Goal: Task Accomplishment & Management: Use online tool/utility

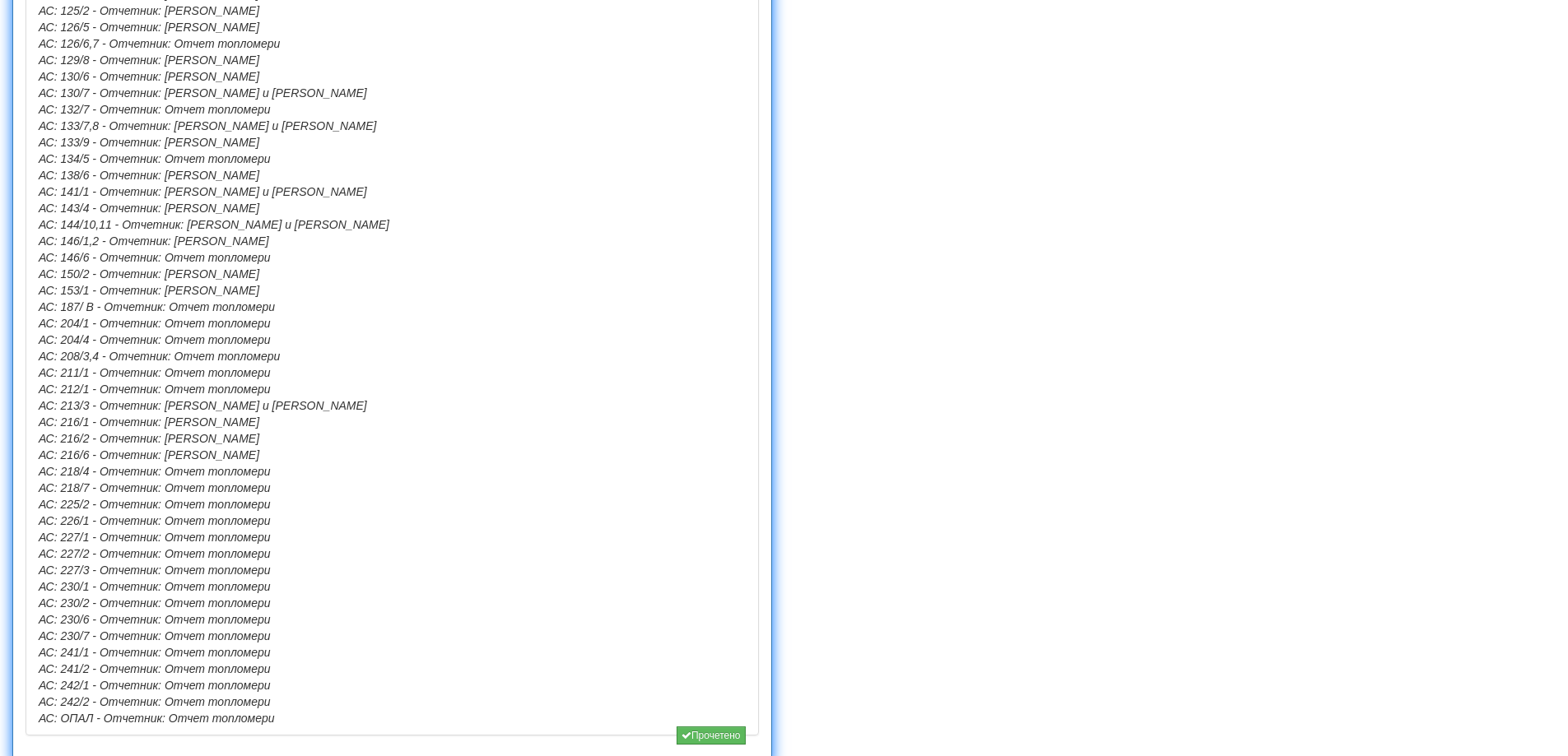
scroll to position [1341, 0]
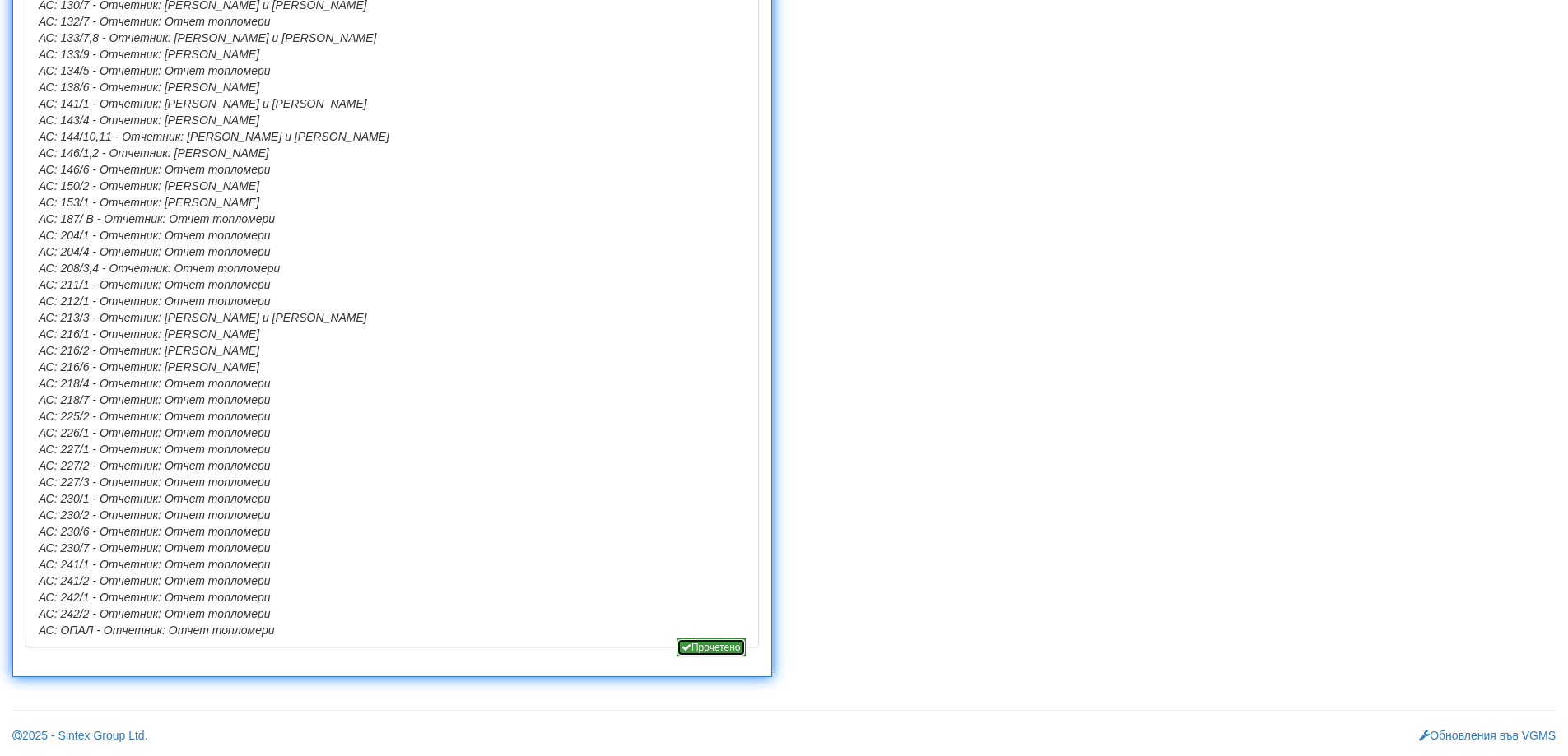
click at [732, 644] on button "Прочетено" at bounding box center [711, 647] width 69 height 18
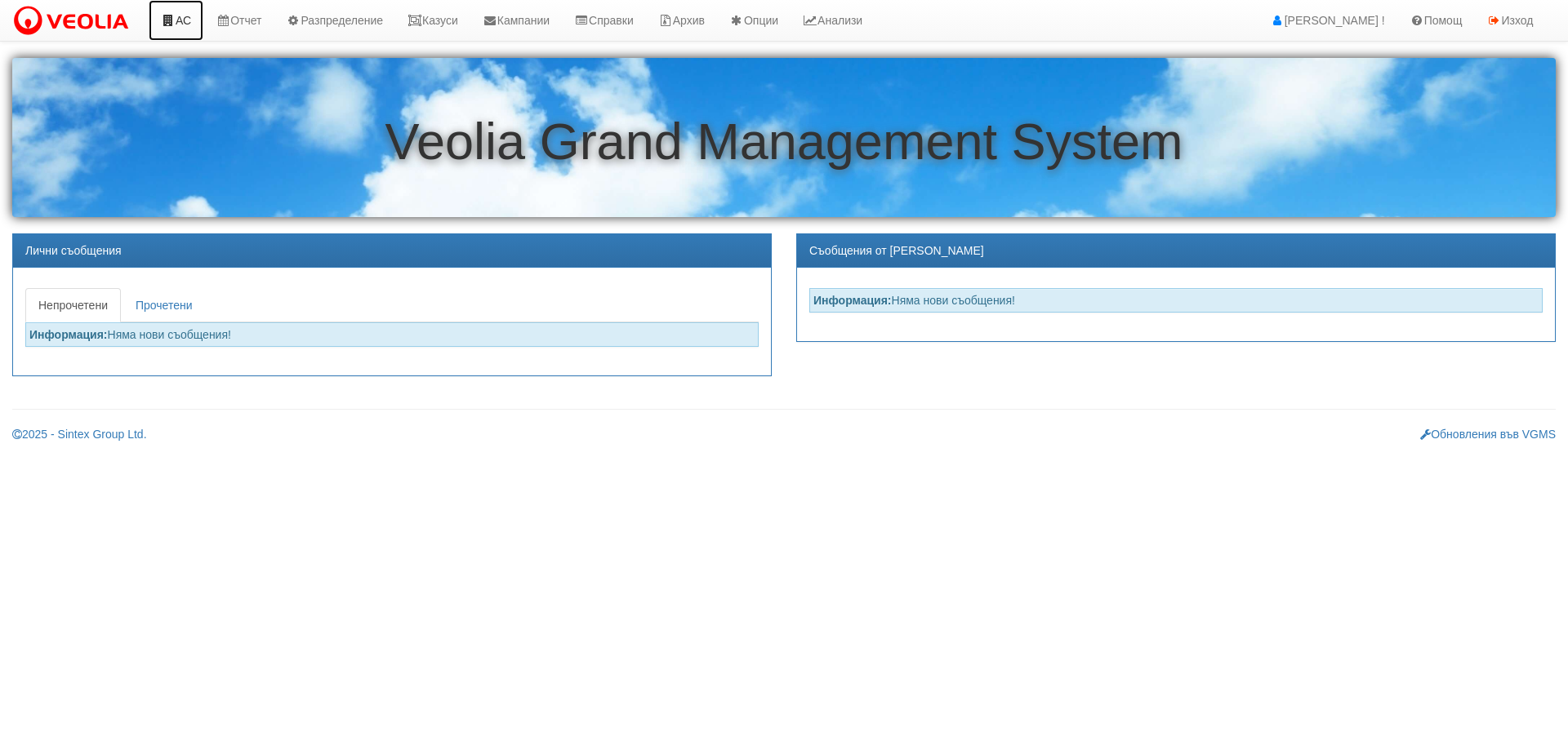
click at [172, 15] on icon at bounding box center [169, 21] width 15 height 12
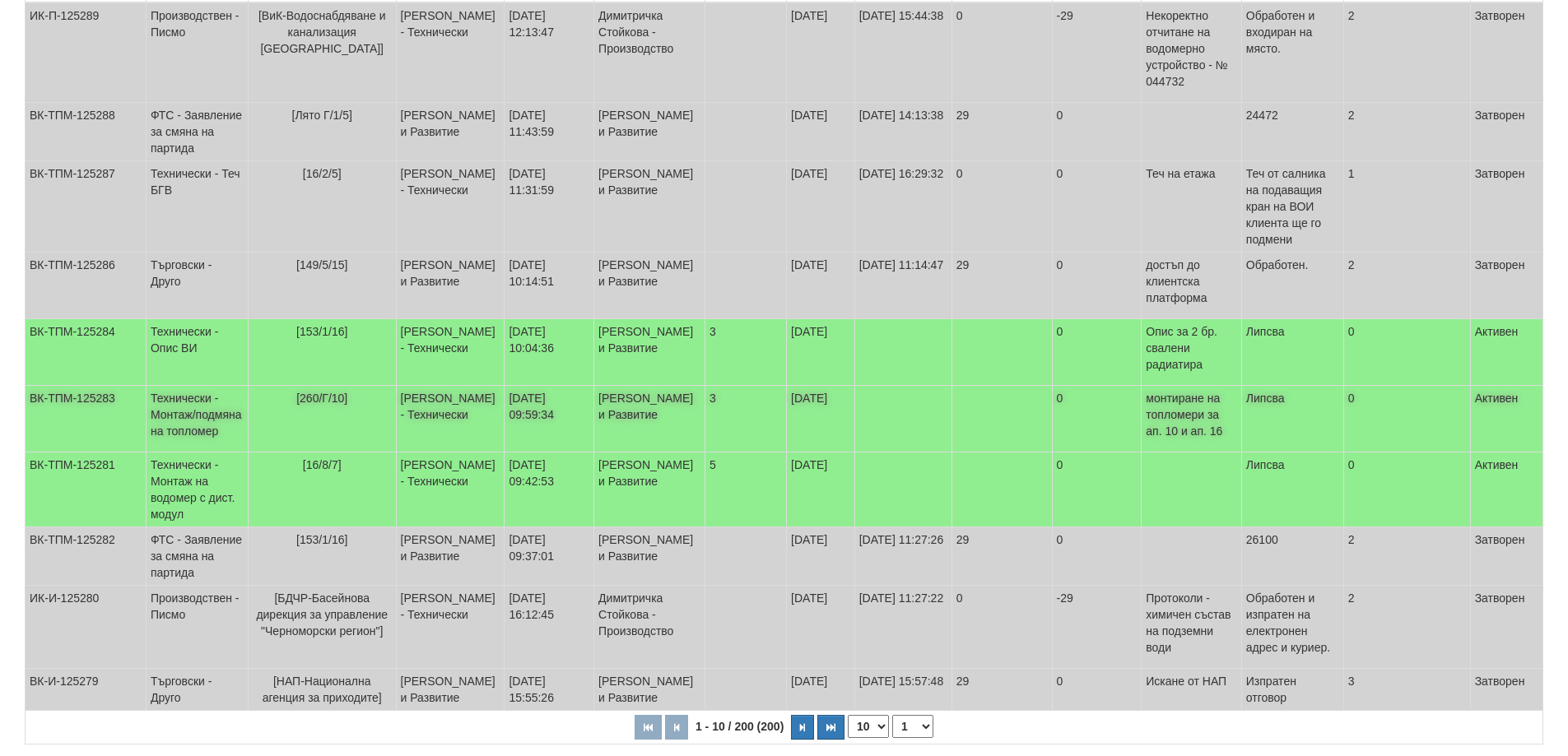
scroll to position [329, 0]
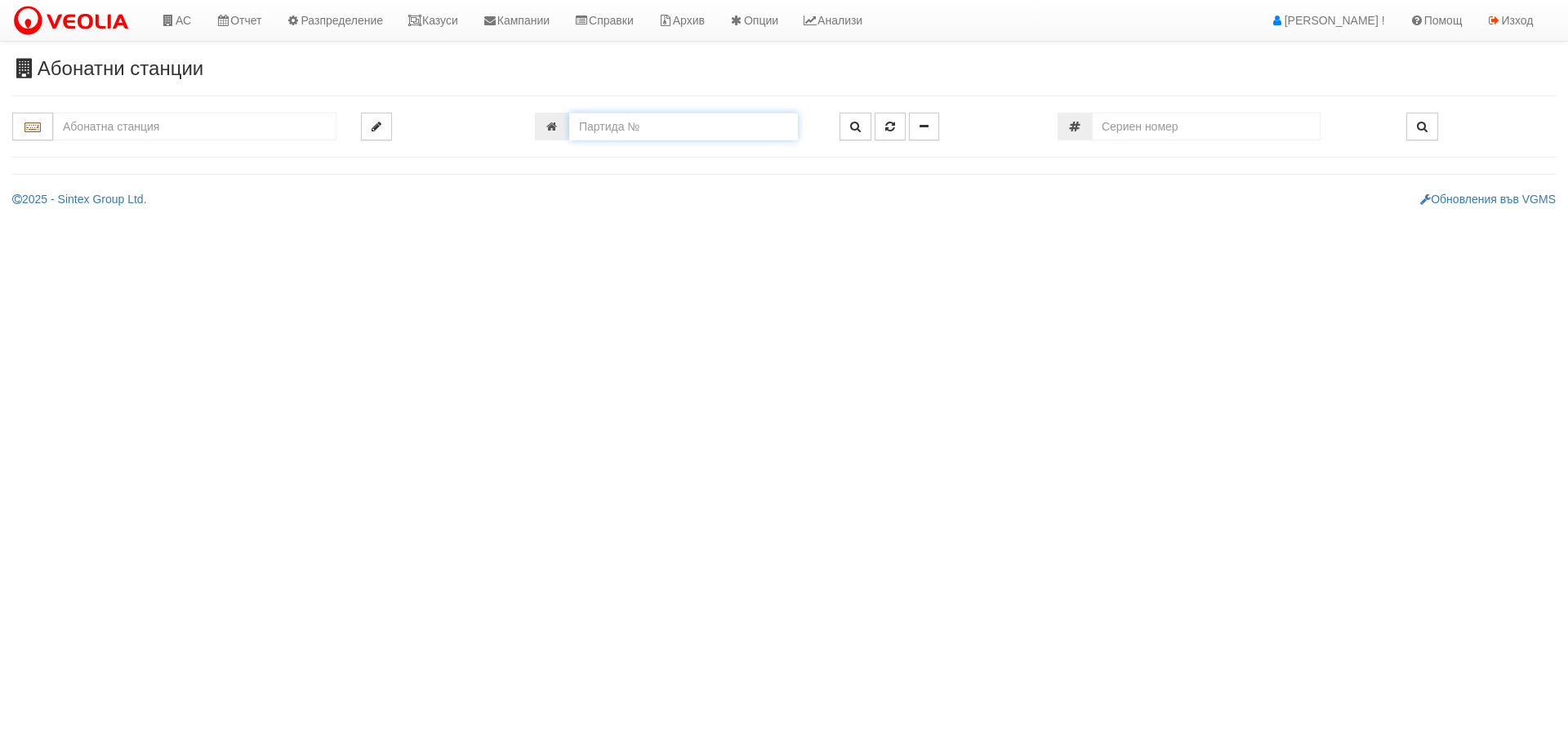
click at [630, 128] on input "number" at bounding box center [683, 126] width 229 height 28
type input "9600"
type input "002/5,6 - "ТЕХЕМ СЪРВИСИС" ЕООД"
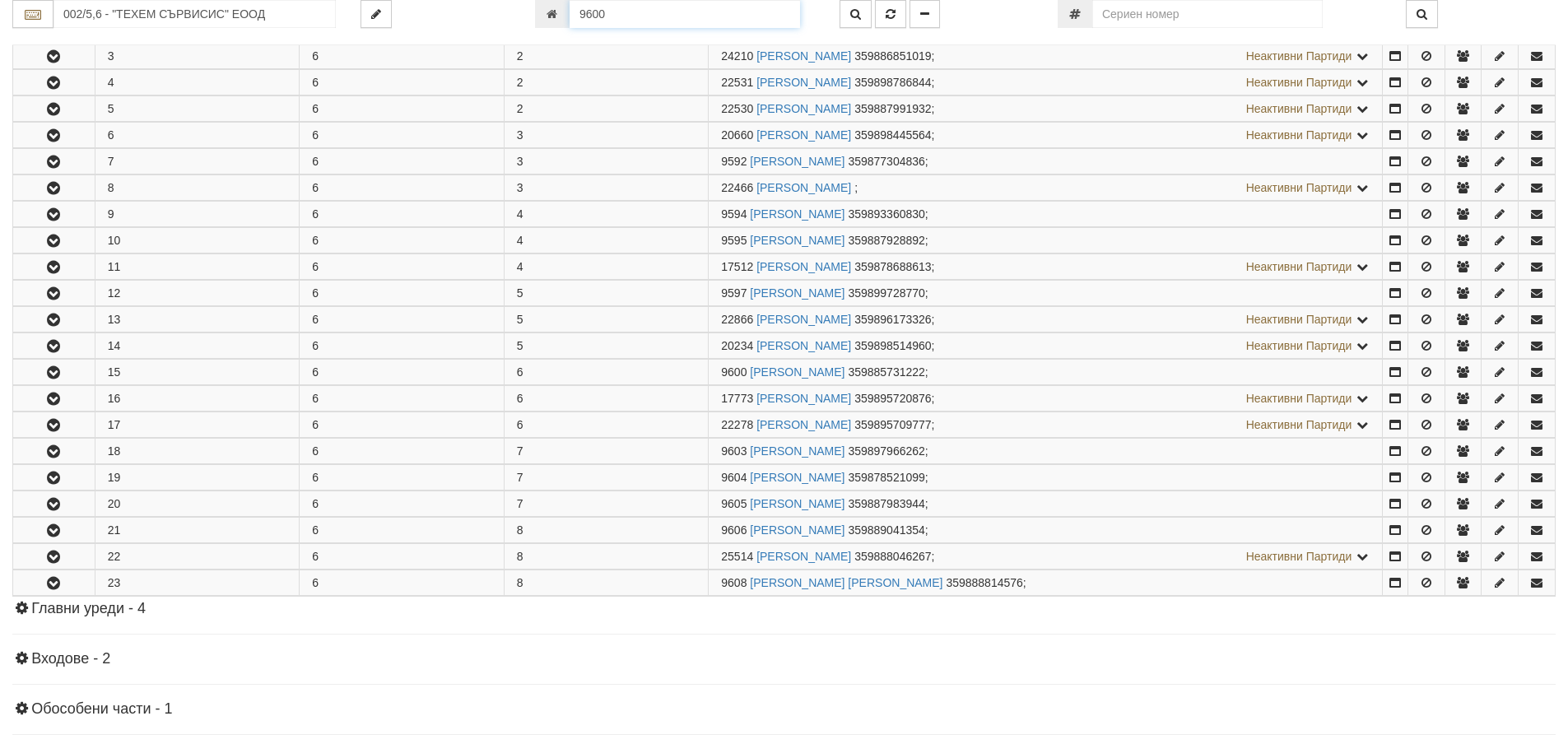
scroll to position [1234, 0]
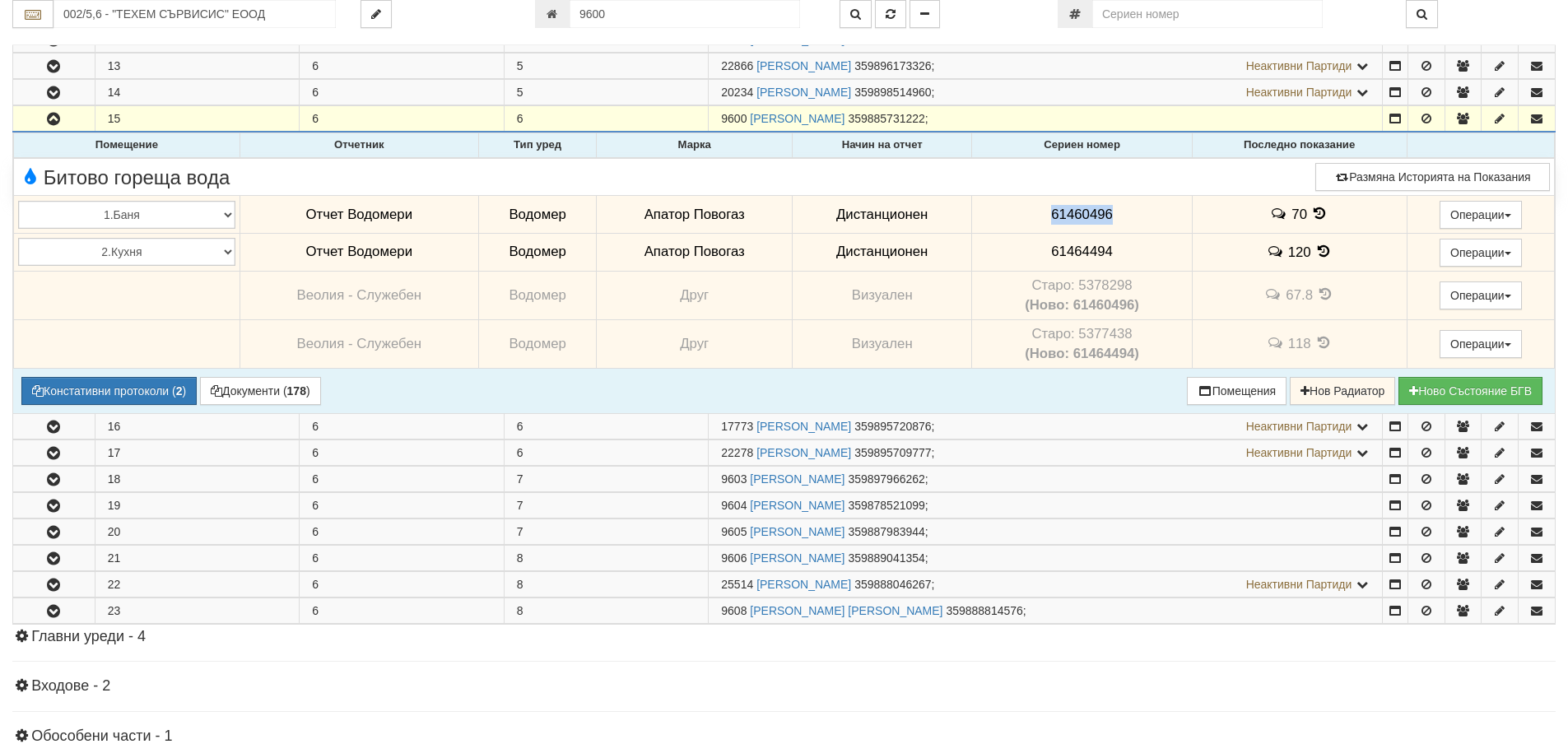
drag, startPoint x: 1133, startPoint y: 209, endPoint x: 1064, endPoint y: 217, distance: 69.5
click at [1036, 211] on td "61460496" at bounding box center [1082, 215] width 220 height 38
copy span "61460496"
drag, startPoint x: 1116, startPoint y: 249, endPoint x: 1094, endPoint y: 258, distance: 23.8
click at [1028, 254] on td "61464494" at bounding box center [1082, 251] width 220 height 38
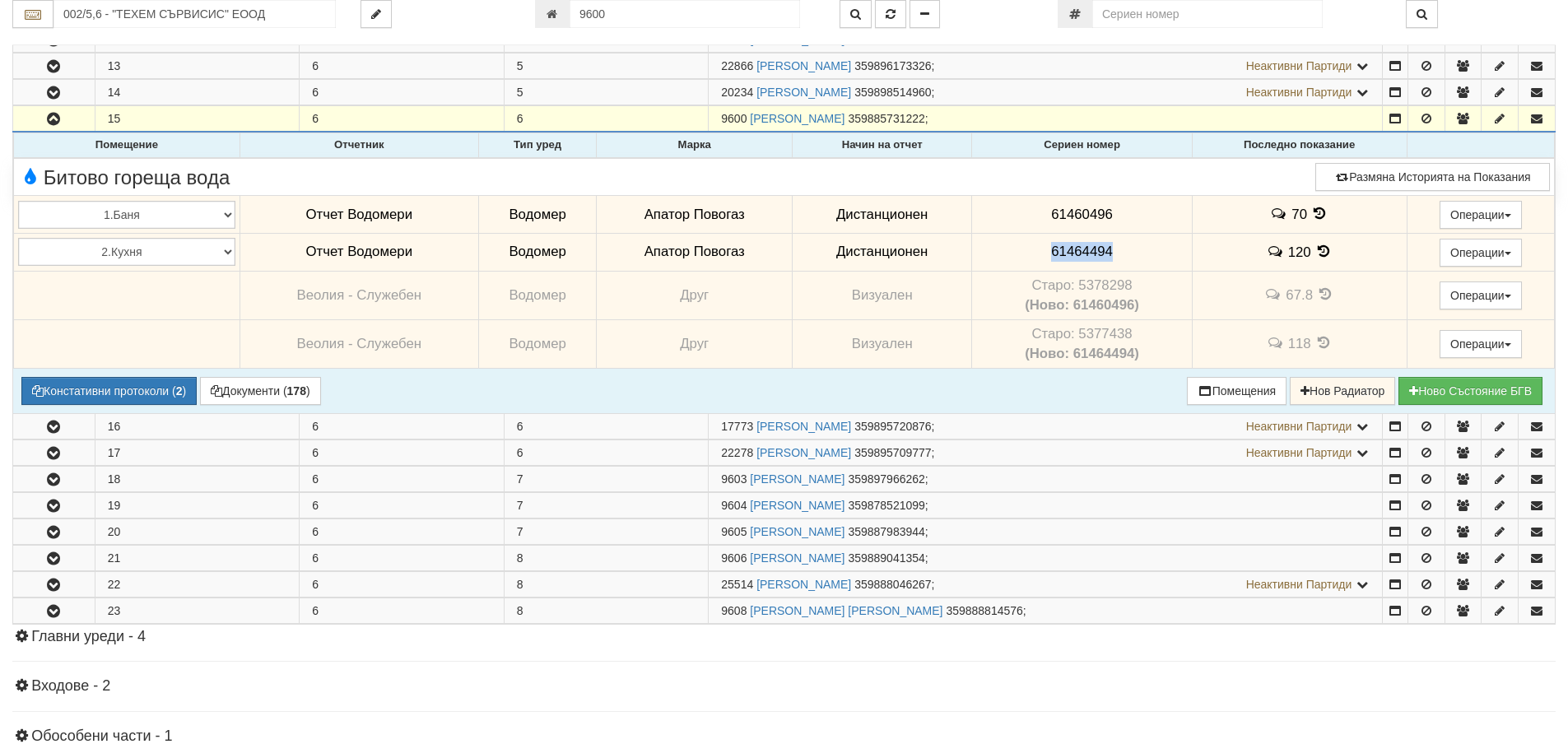
copy span "61464494"
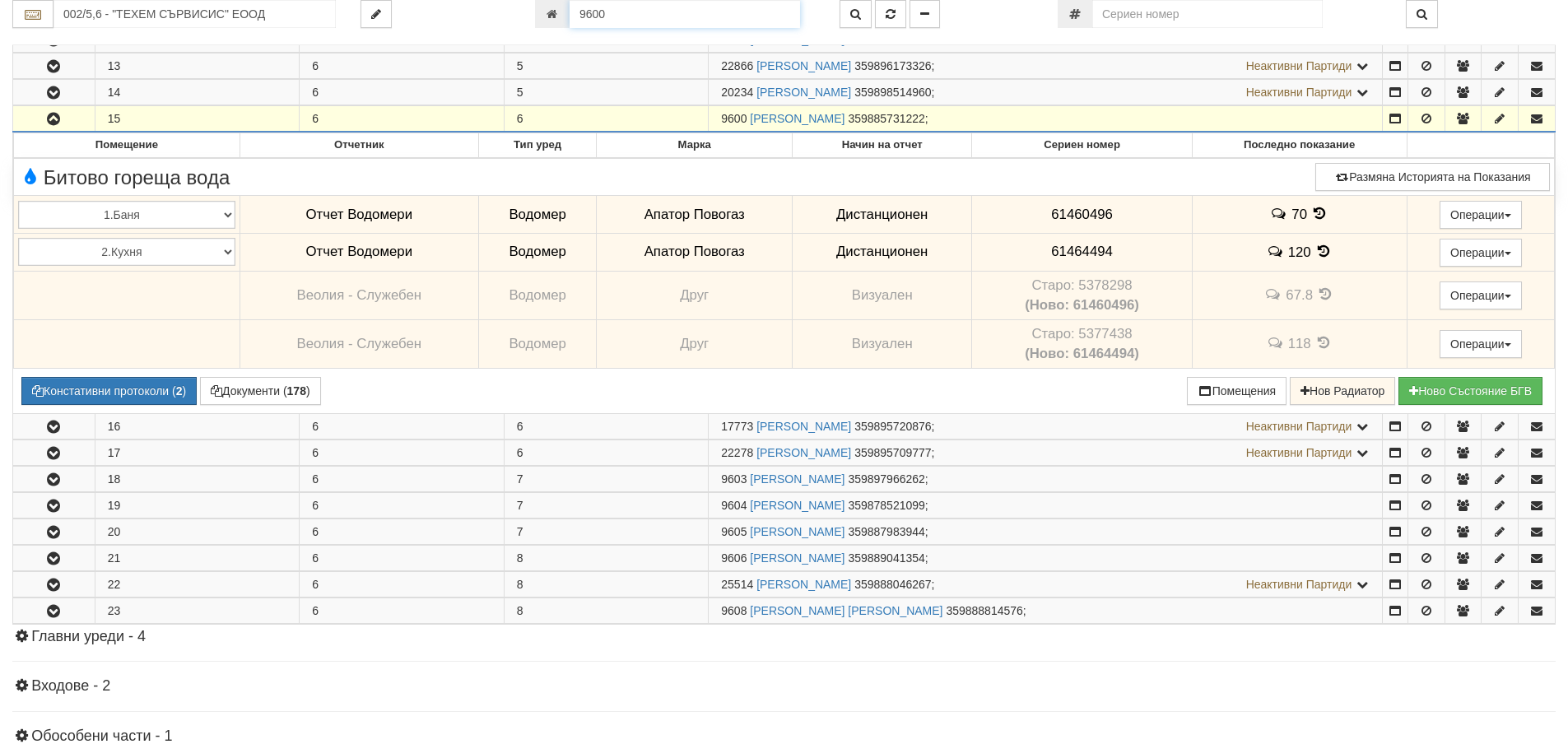
click at [611, 12] on input "9600" at bounding box center [685, 14] width 231 height 28
type input "26095"
type input "104/1 - "ТЕХЕМ СЪРВИСИС" ЕООД"
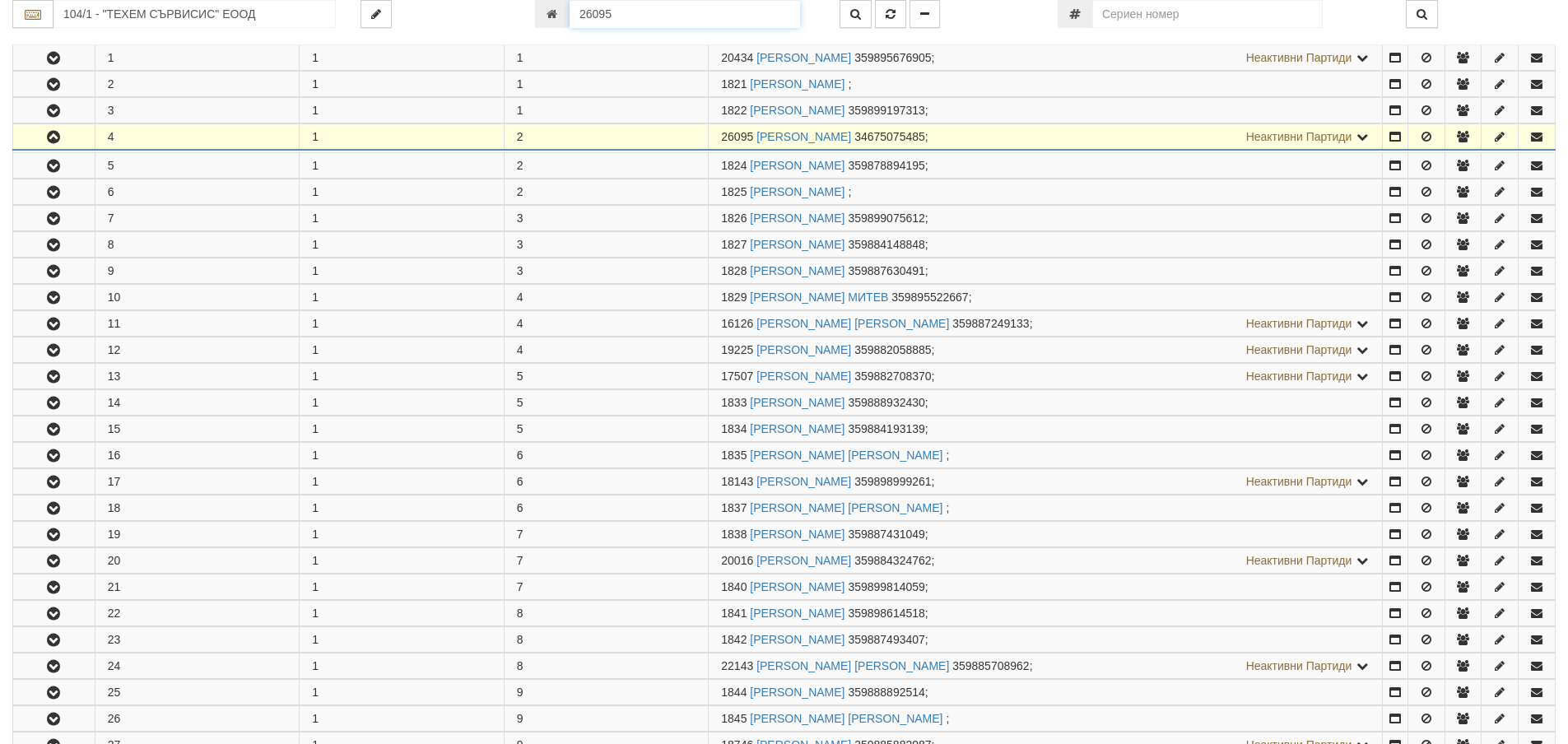
scroll to position [404, 0]
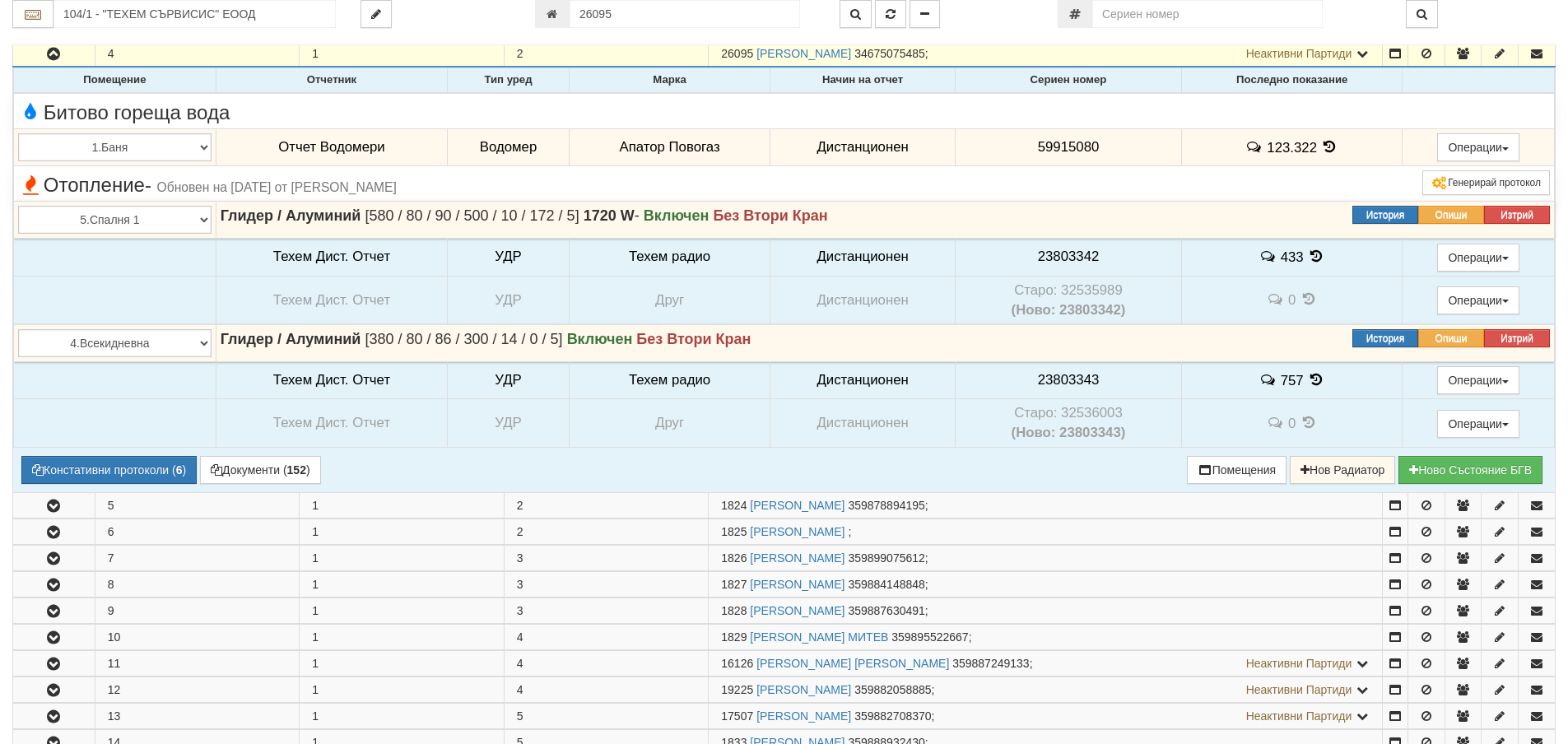
click at [1325, 148] on icon at bounding box center [1330, 146] width 18 height 14
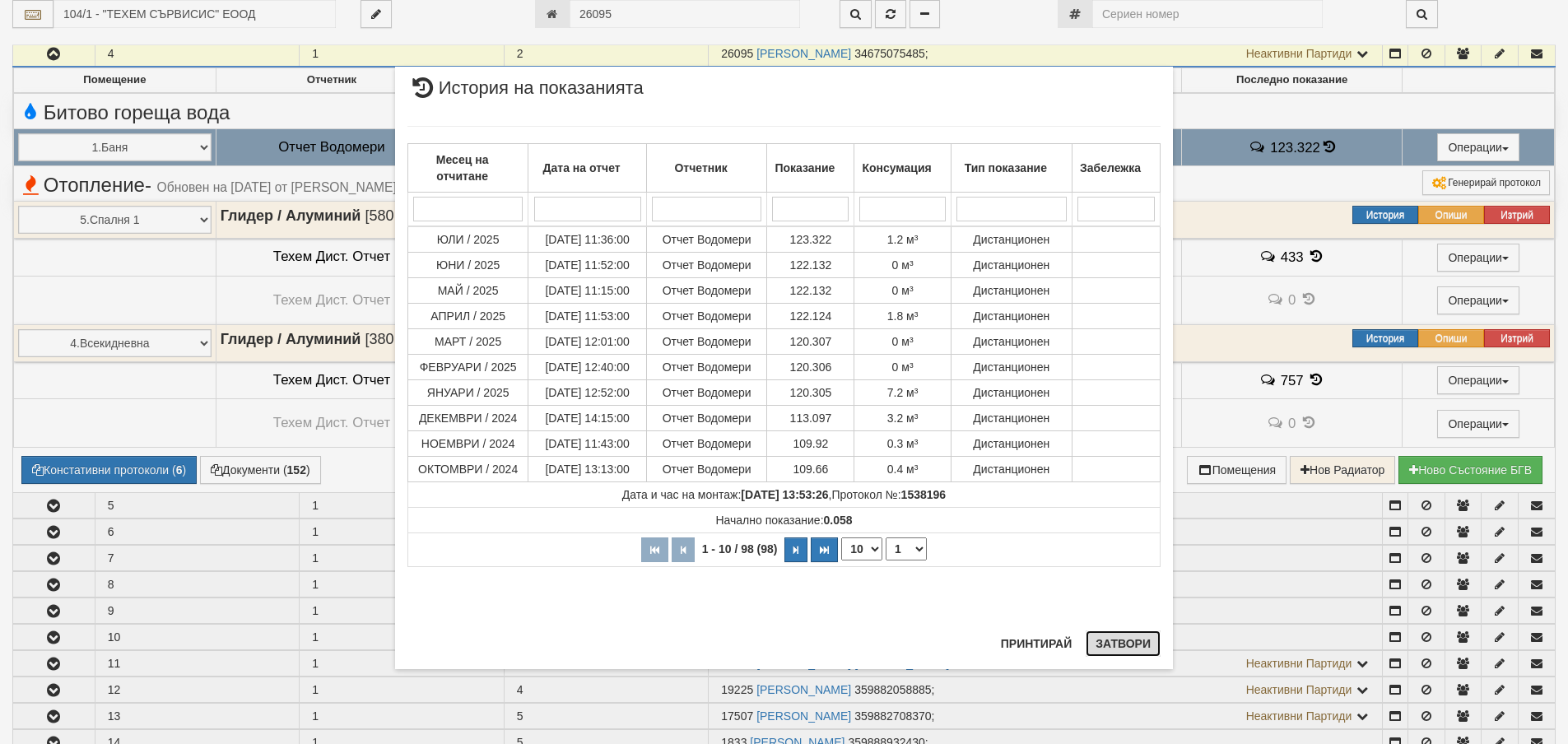
click at [1118, 654] on button "Затвори" at bounding box center [1123, 643] width 75 height 26
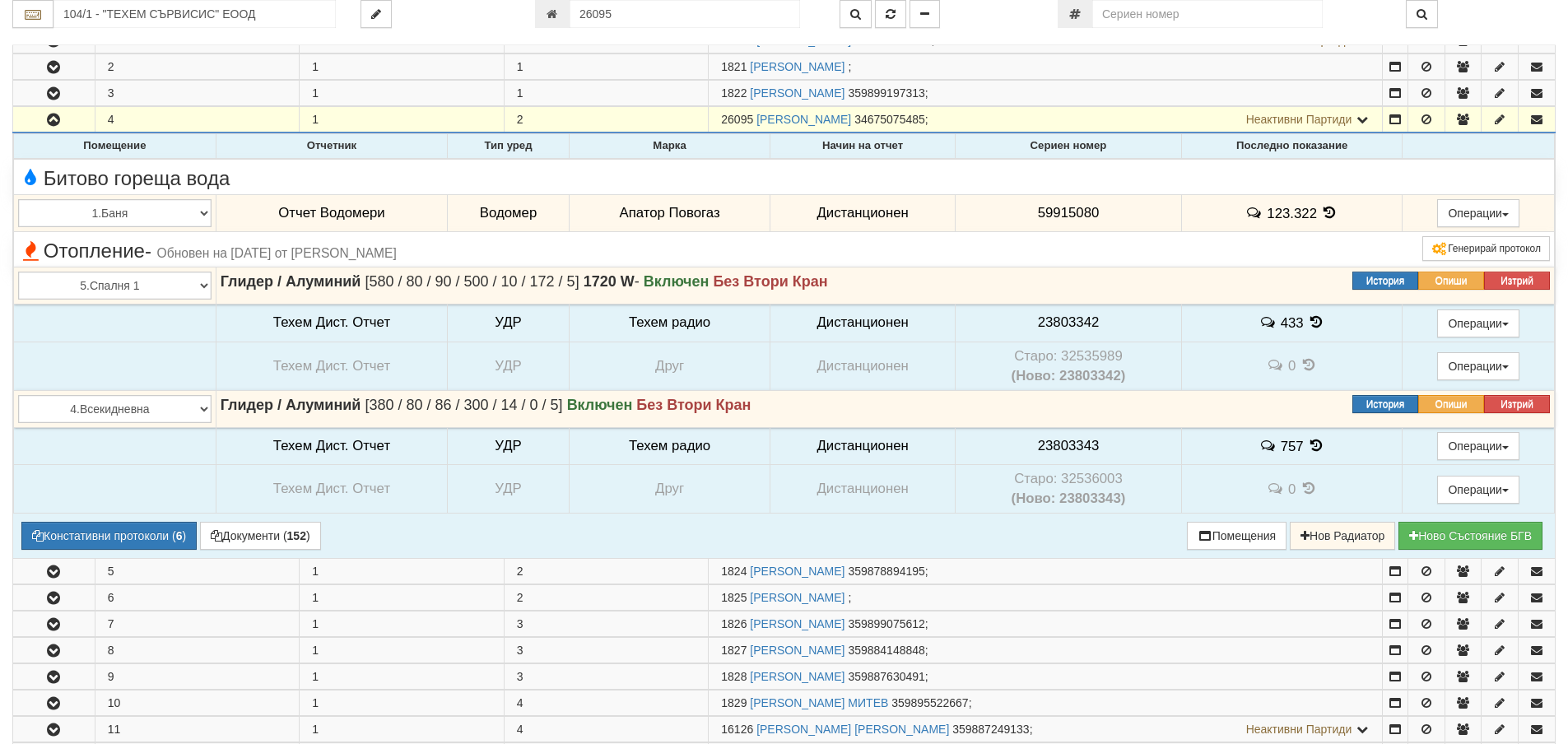
scroll to position [157, 0]
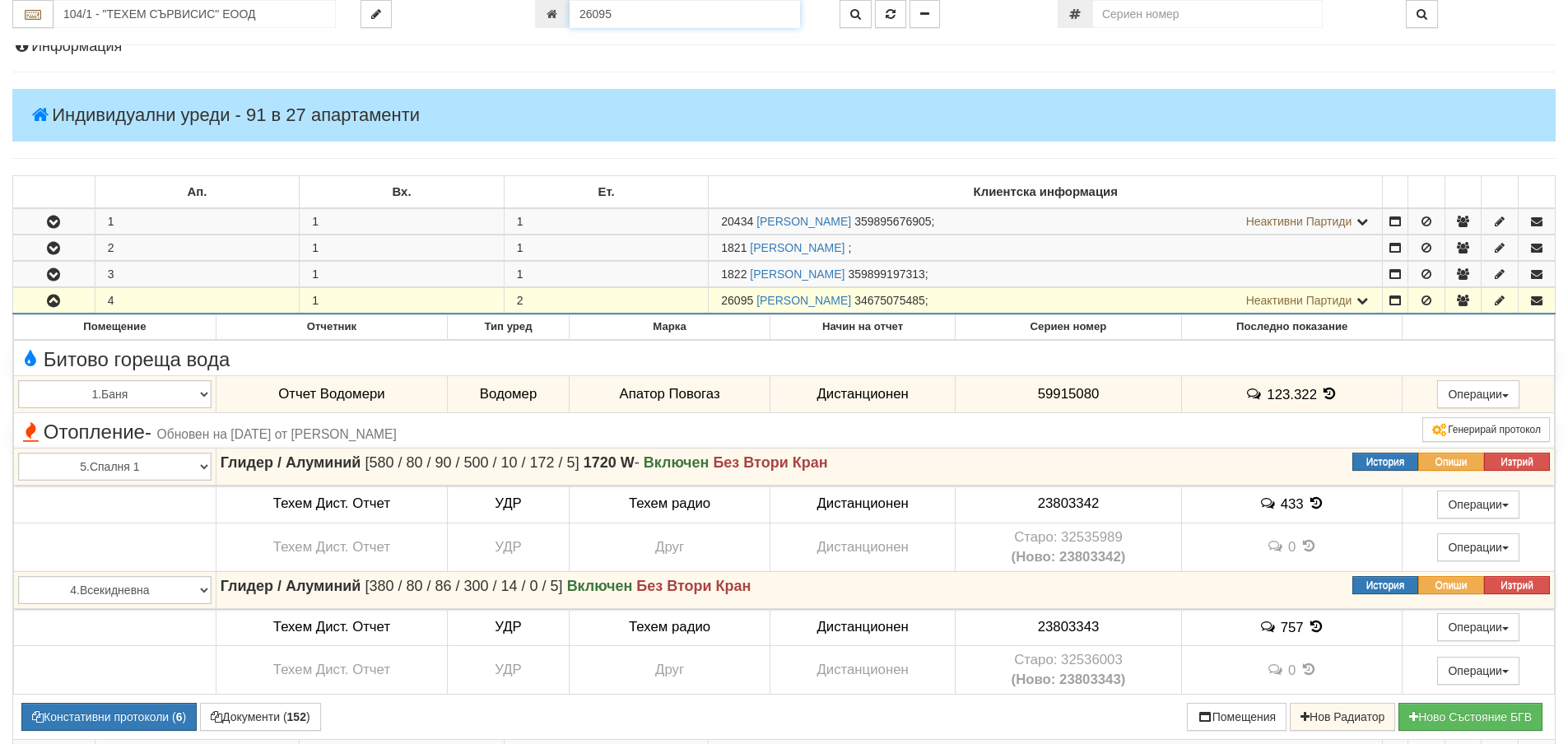
click at [615, 25] on input "26095" at bounding box center [685, 14] width 231 height 28
type input "10669"
type input "002Б/1 - "ВЕОЛИЯ ЕНЕРДЖИ ВАРНА " ЕАД"
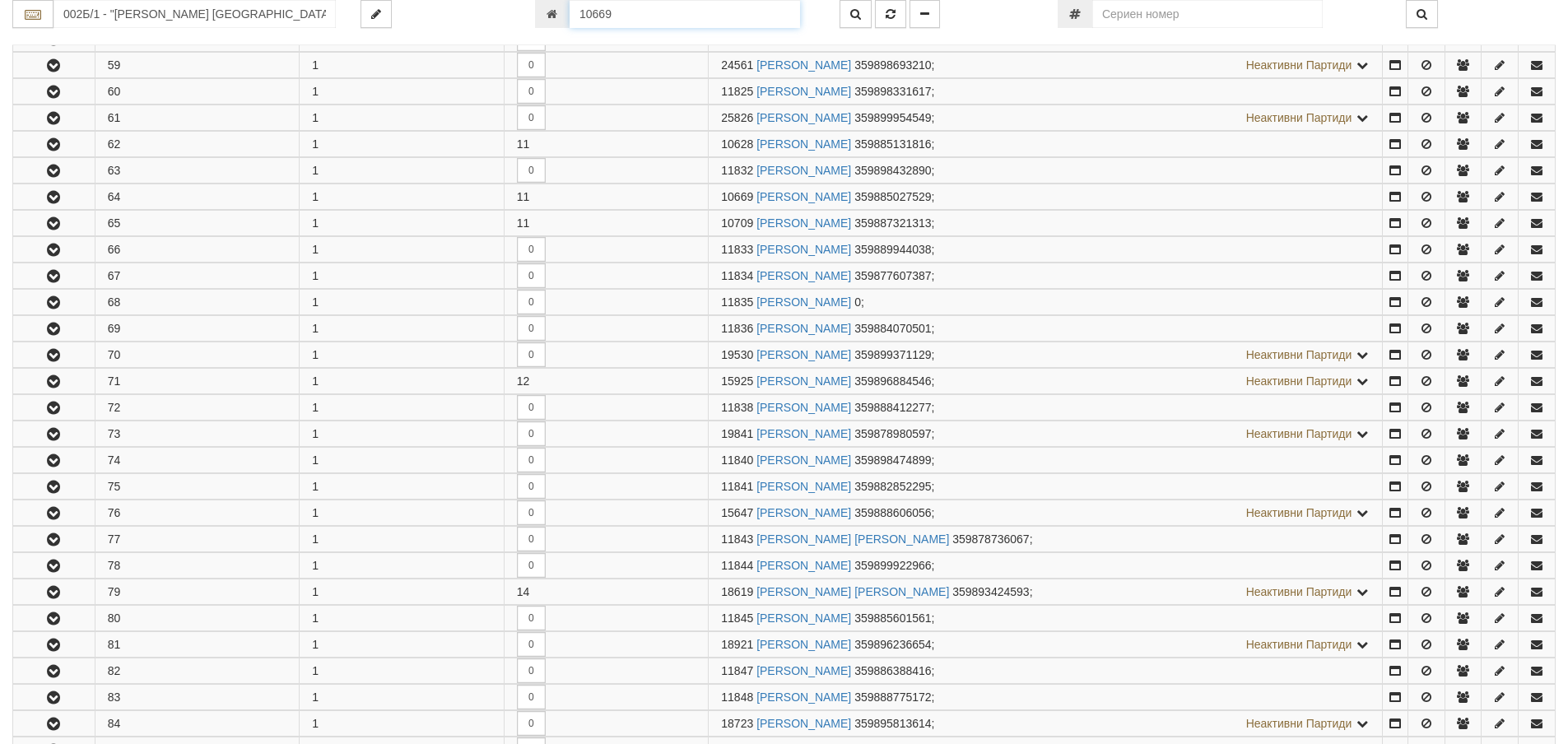
scroll to position [1984, 0]
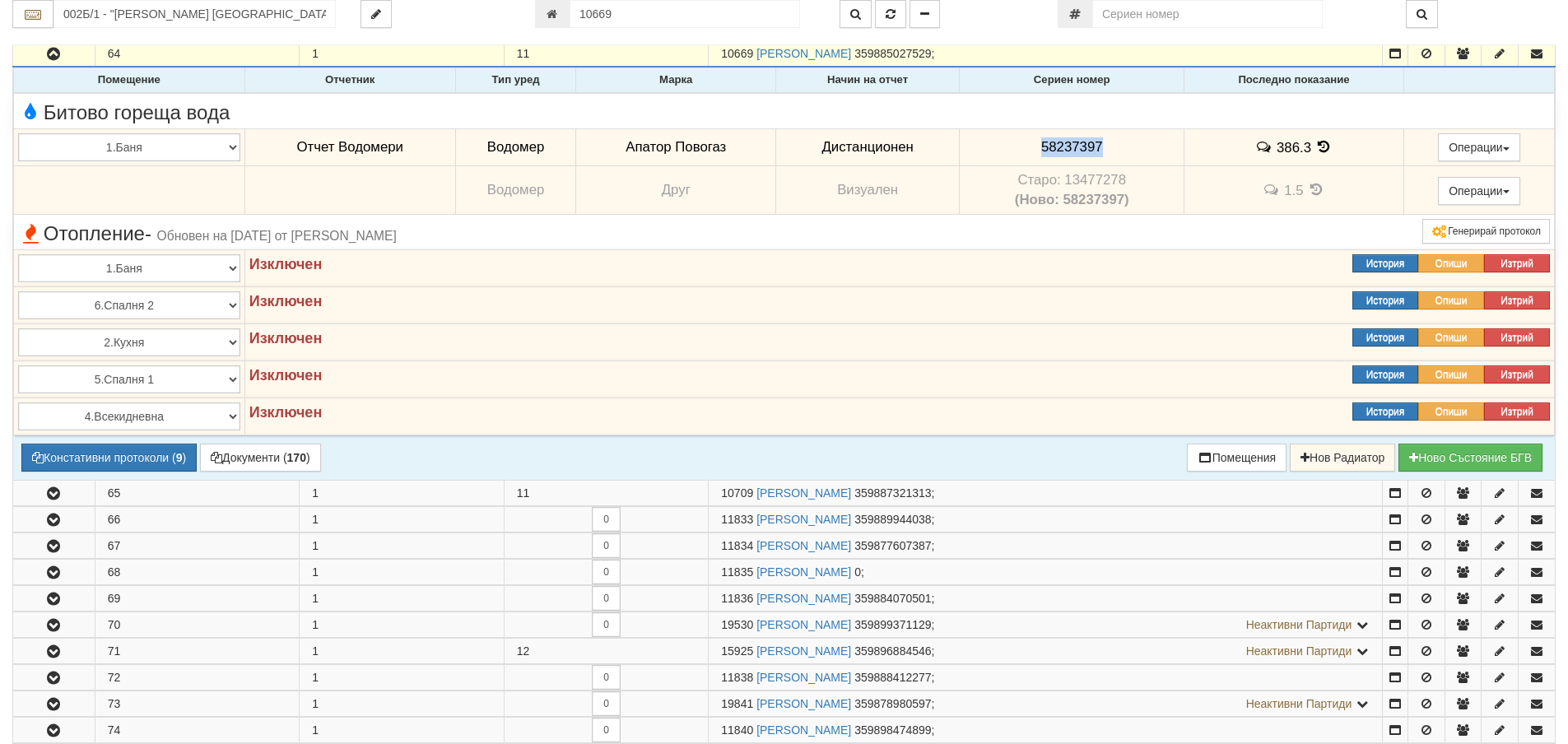
drag, startPoint x: 1119, startPoint y: 138, endPoint x: 1015, endPoint y: 148, distance: 104.5
click at [1015, 148] on td "58237397" at bounding box center [1072, 147] width 225 height 38
copy span "58237397"
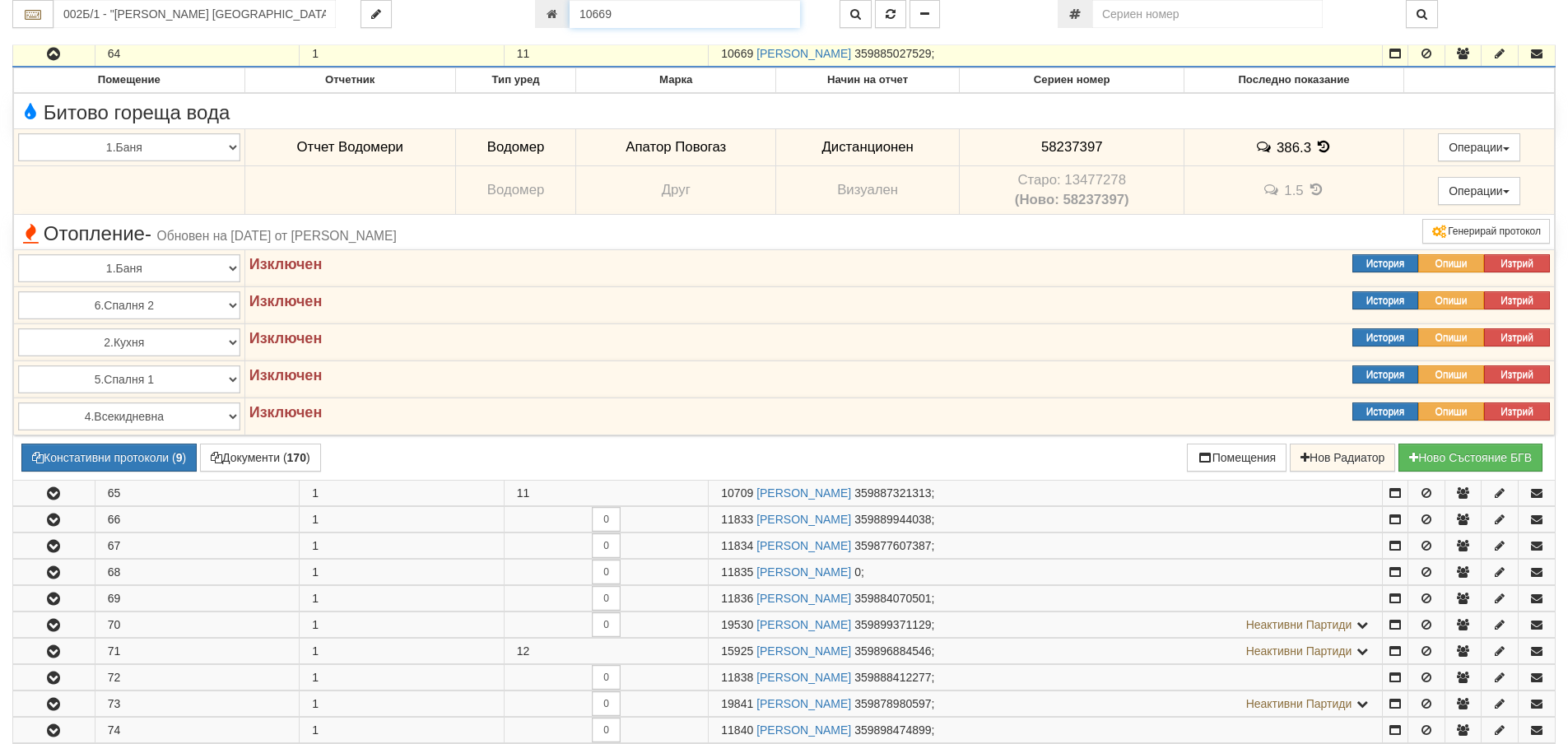
click at [599, 9] on input "10669" at bounding box center [685, 14] width 231 height 28
type input "20505"
type input "024/5 - "ВЕОЛИЯ ЕНЕРДЖИ ВАРНА " ЕАД"
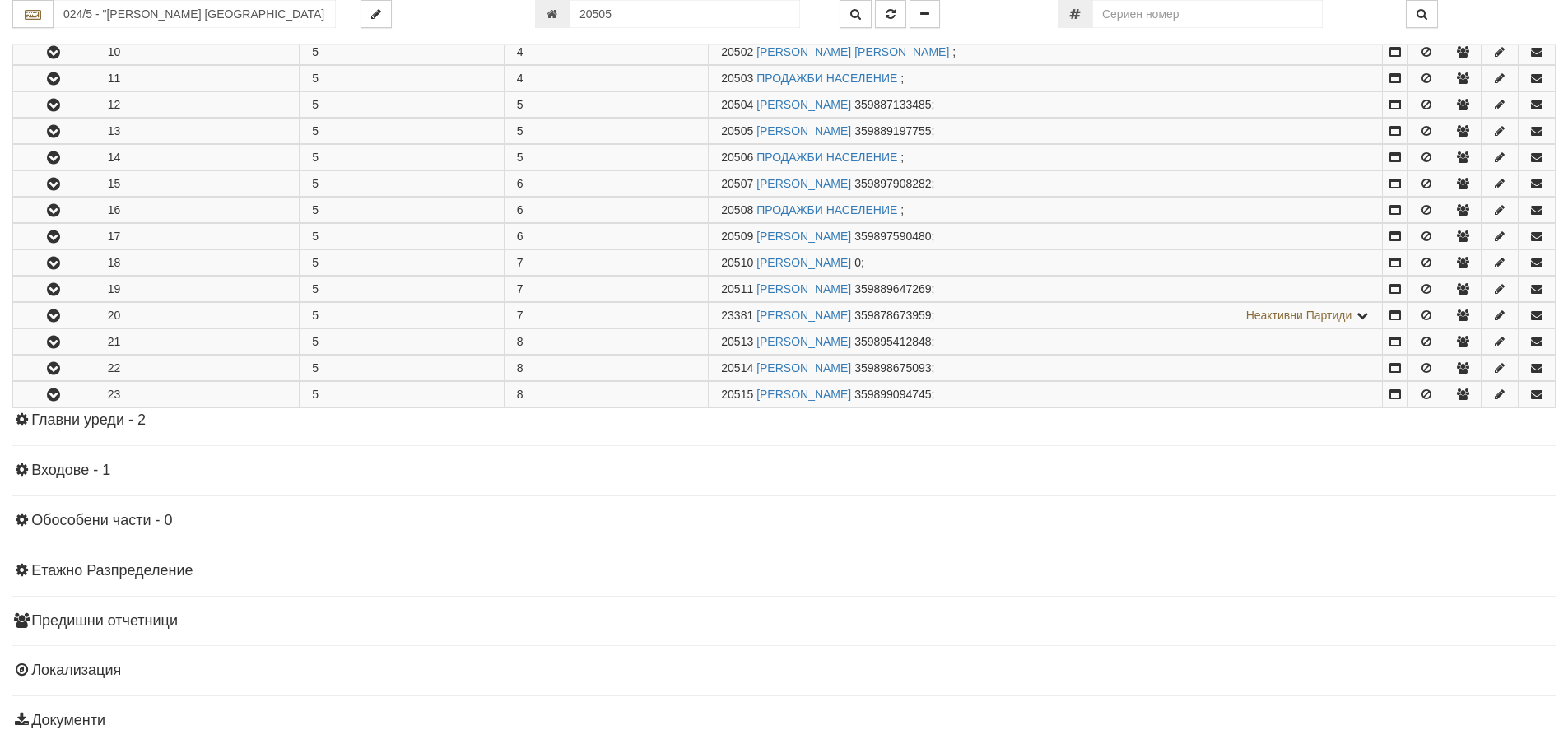
scroll to position [629, 0]
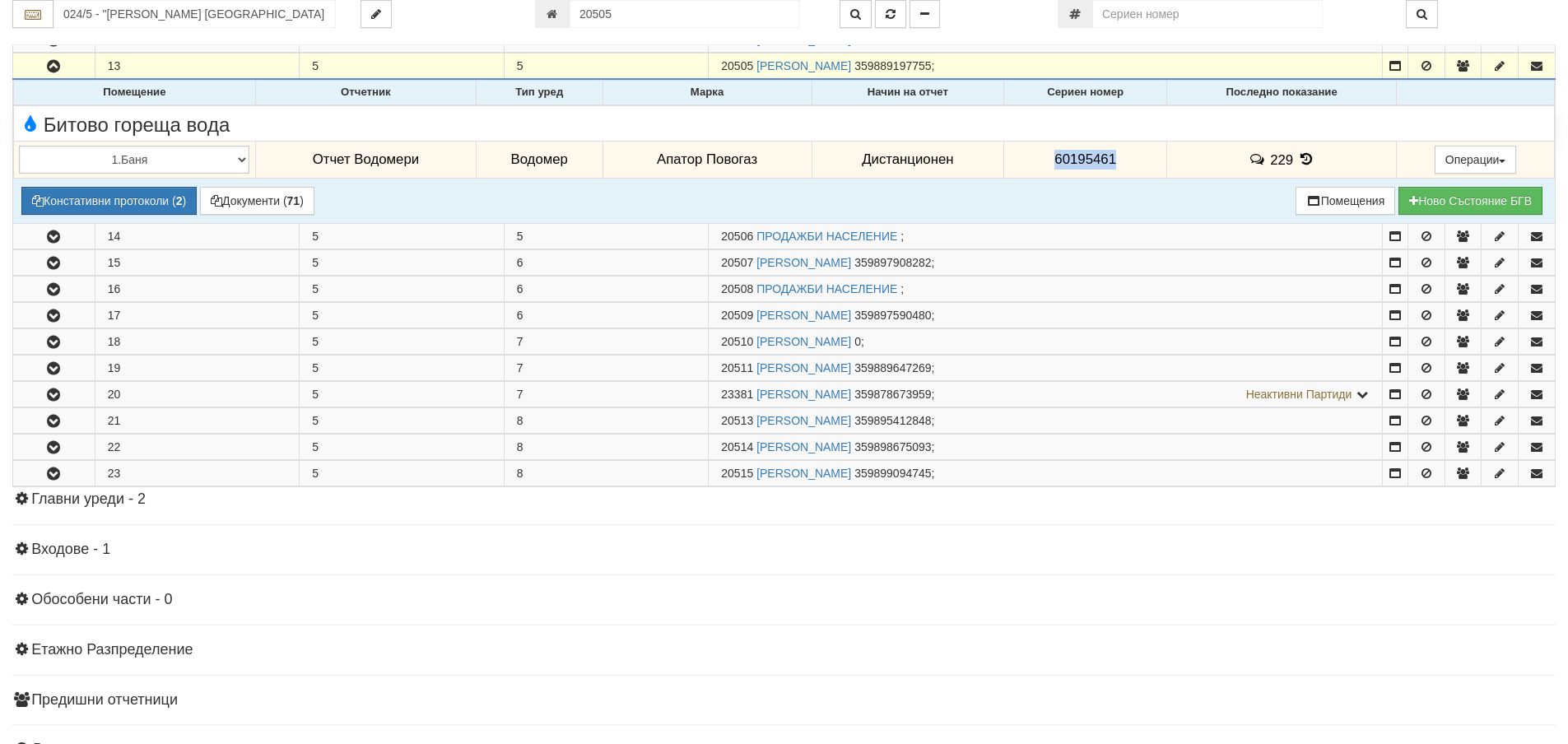
drag, startPoint x: 1123, startPoint y: 164, endPoint x: 1062, endPoint y: 164, distance: 61.0
click at [1034, 167] on td "60195461" at bounding box center [1085, 159] width 163 height 38
copy span "60195461"
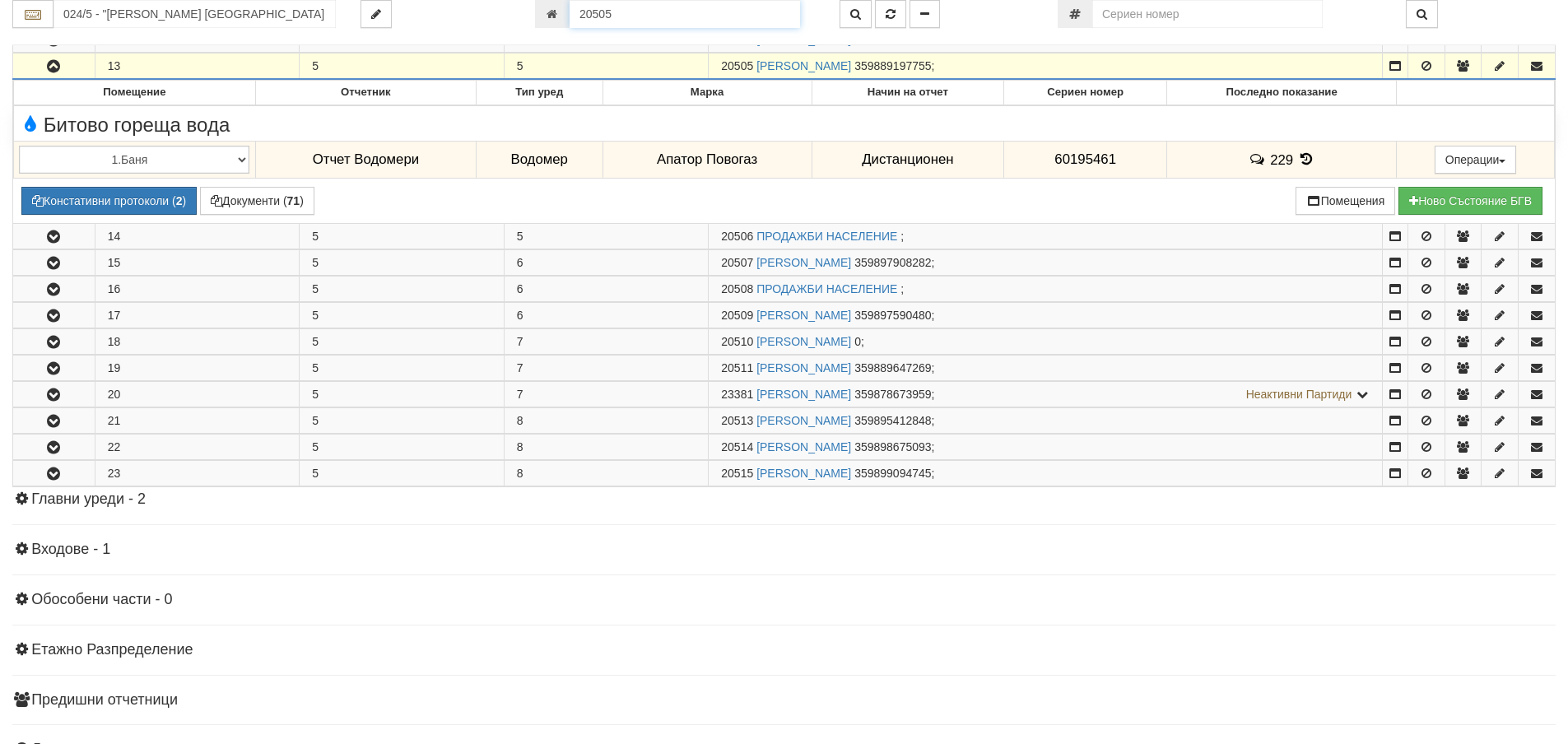
click at [655, 14] on input "20505" at bounding box center [685, 14] width 231 height 28
type input "21032"
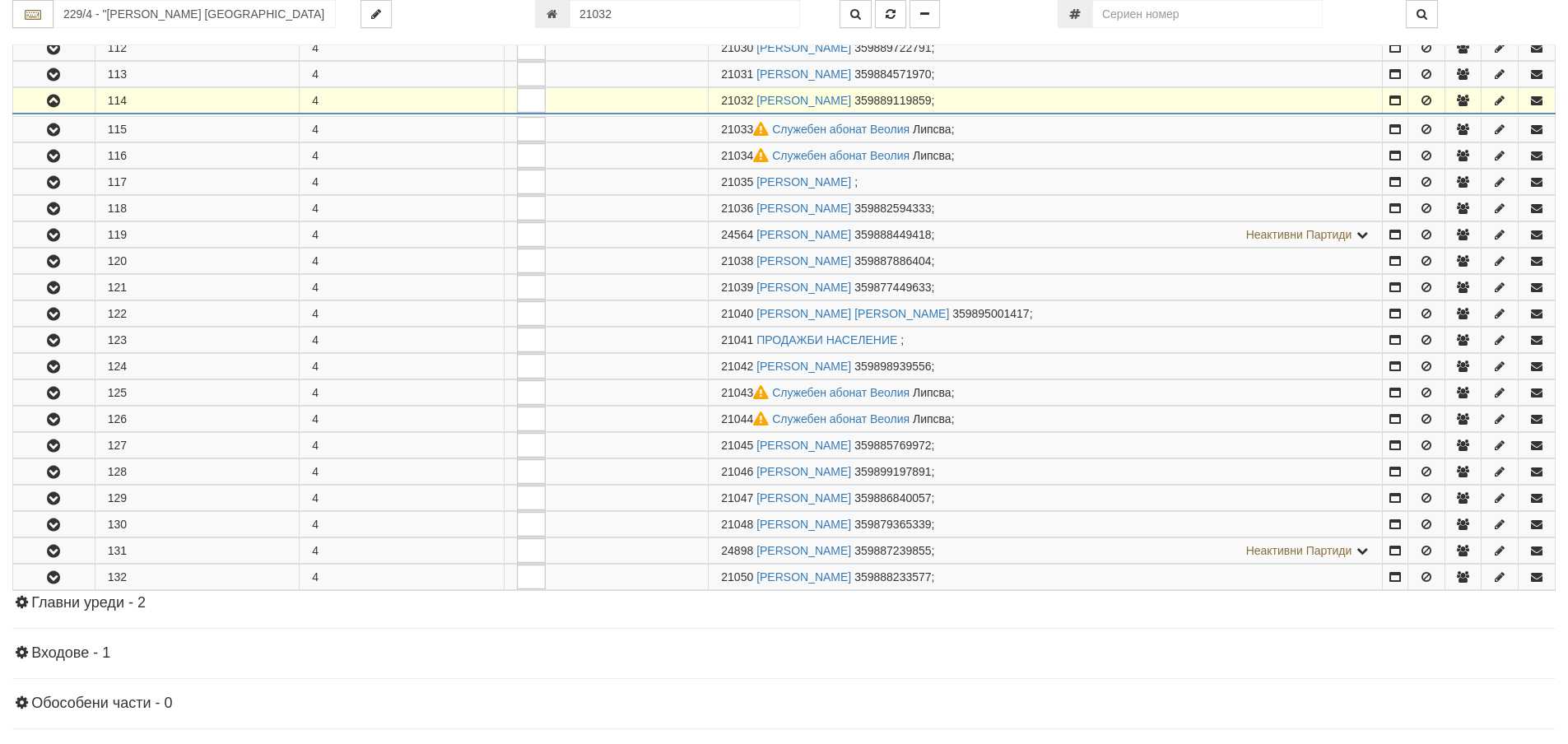
scroll to position [562, 0]
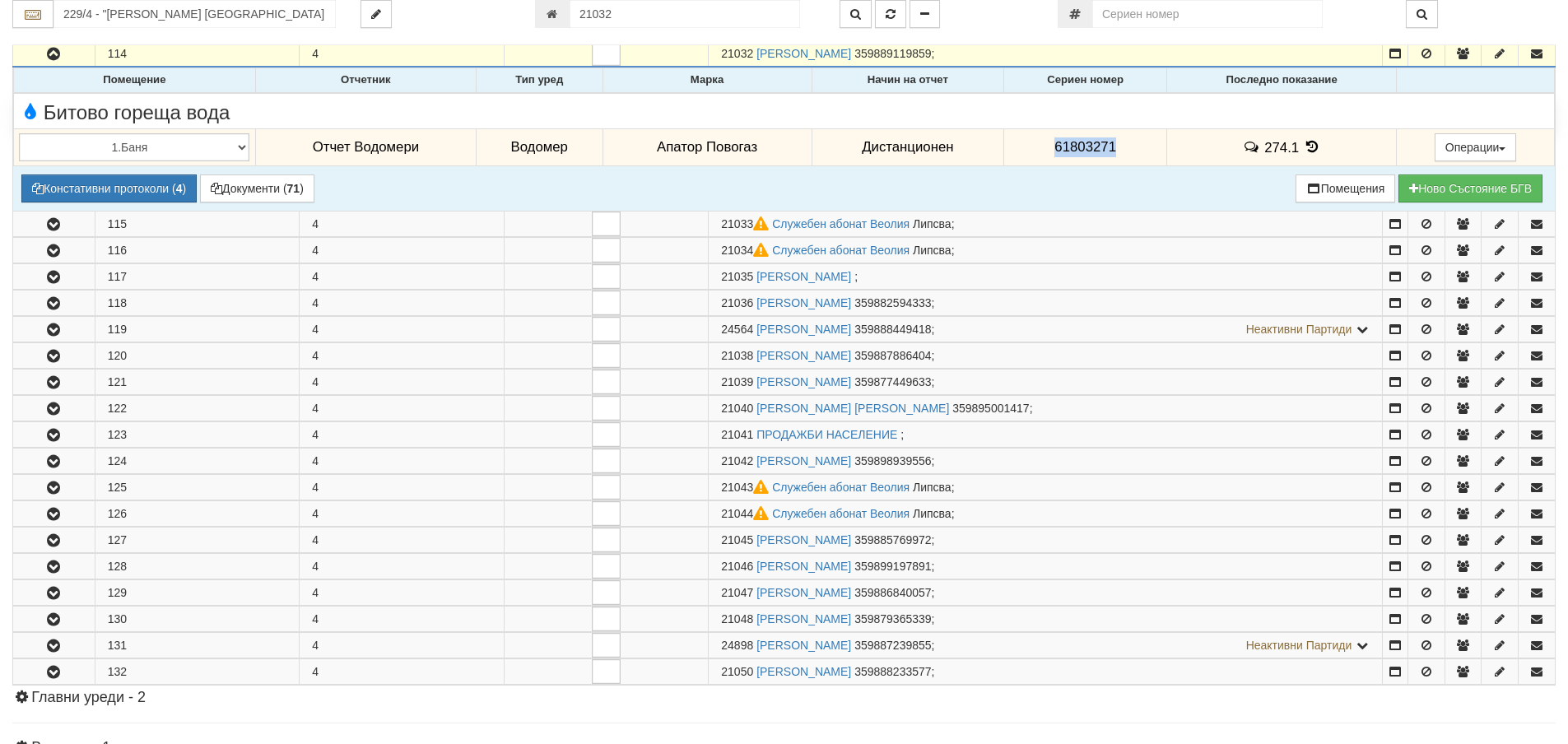
drag, startPoint x: 1114, startPoint y: 143, endPoint x: 1035, endPoint y: 152, distance: 79.5
click at [1033, 151] on td "61803271" at bounding box center [1085, 147] width 163 height 38
copy span "61803271"
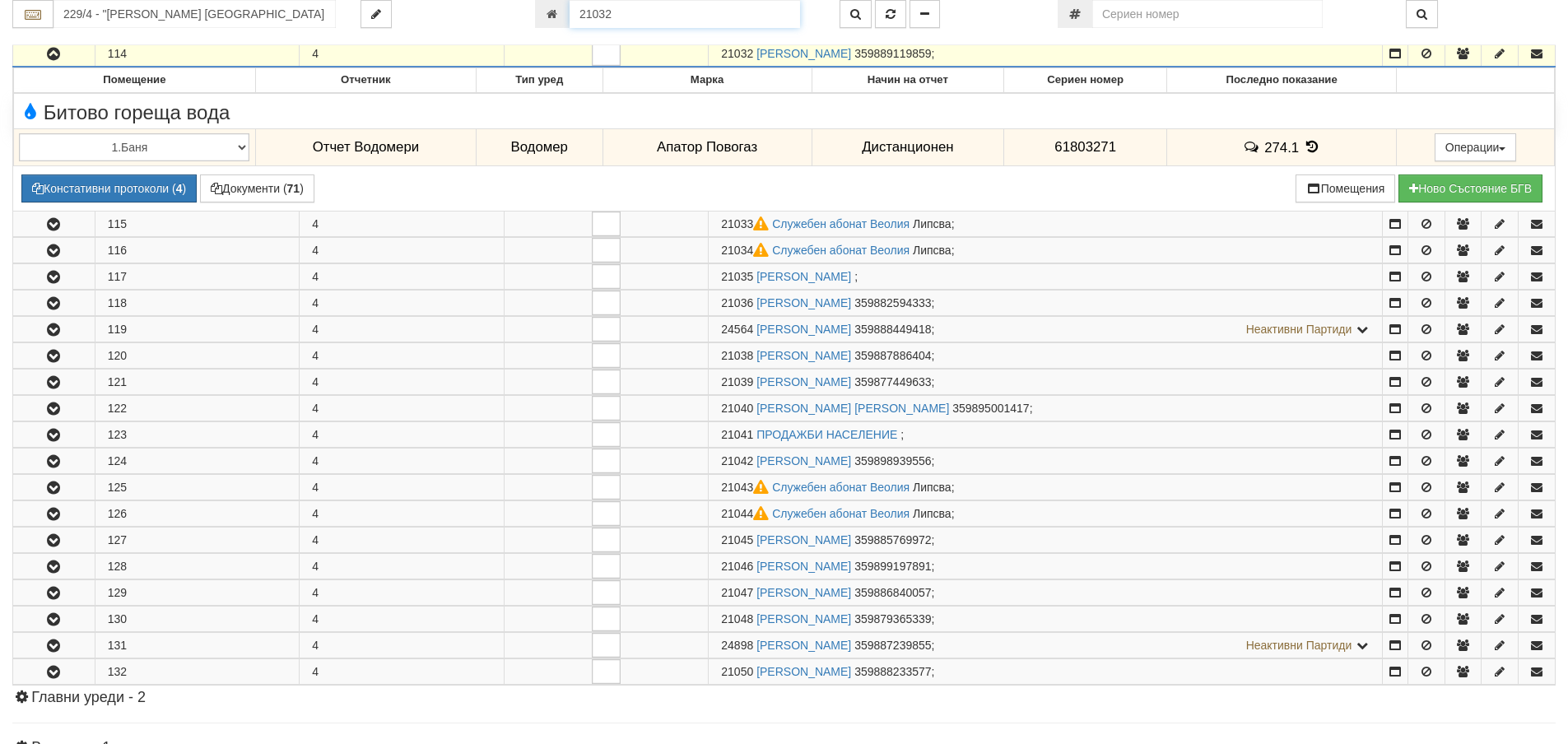
click at [673, 15] on input "21032" at bounding box center [685, 14] width 231 height 28
click at [224, 12] on input "229/4 - "ВЕОЛИЯ ЕНЕРДЖИ ВАРНА " ЕАД" at bounding box center [195, 14] width 282 height 28
click at [222, 42] on div "152/1 - Младост - "ВЕОЛИЯ"" at bounding box center [195, 40] width 277 height 19
type input "152/1 - Младост - "ВЕОЛИЯ""
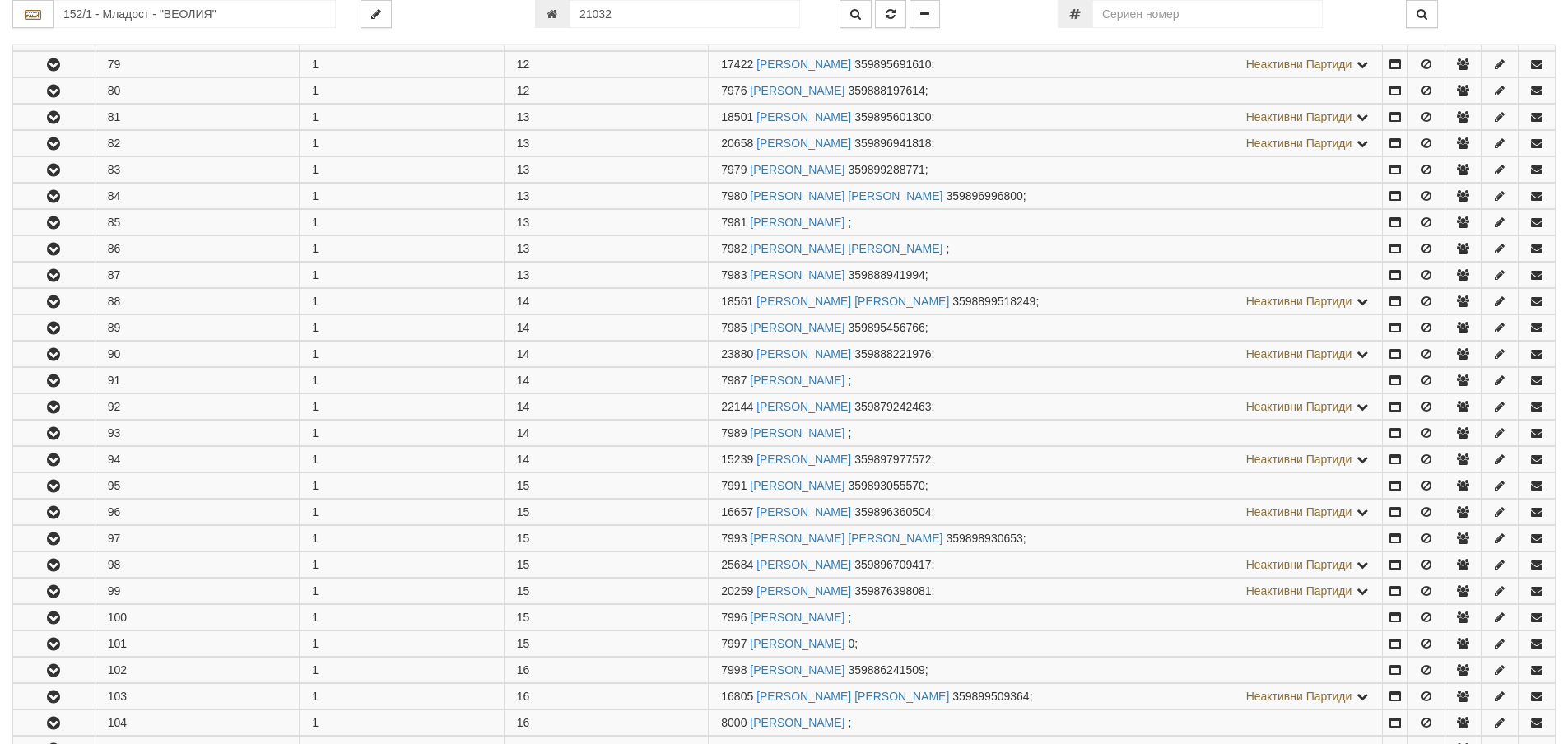
scroll to position [2634, 0]
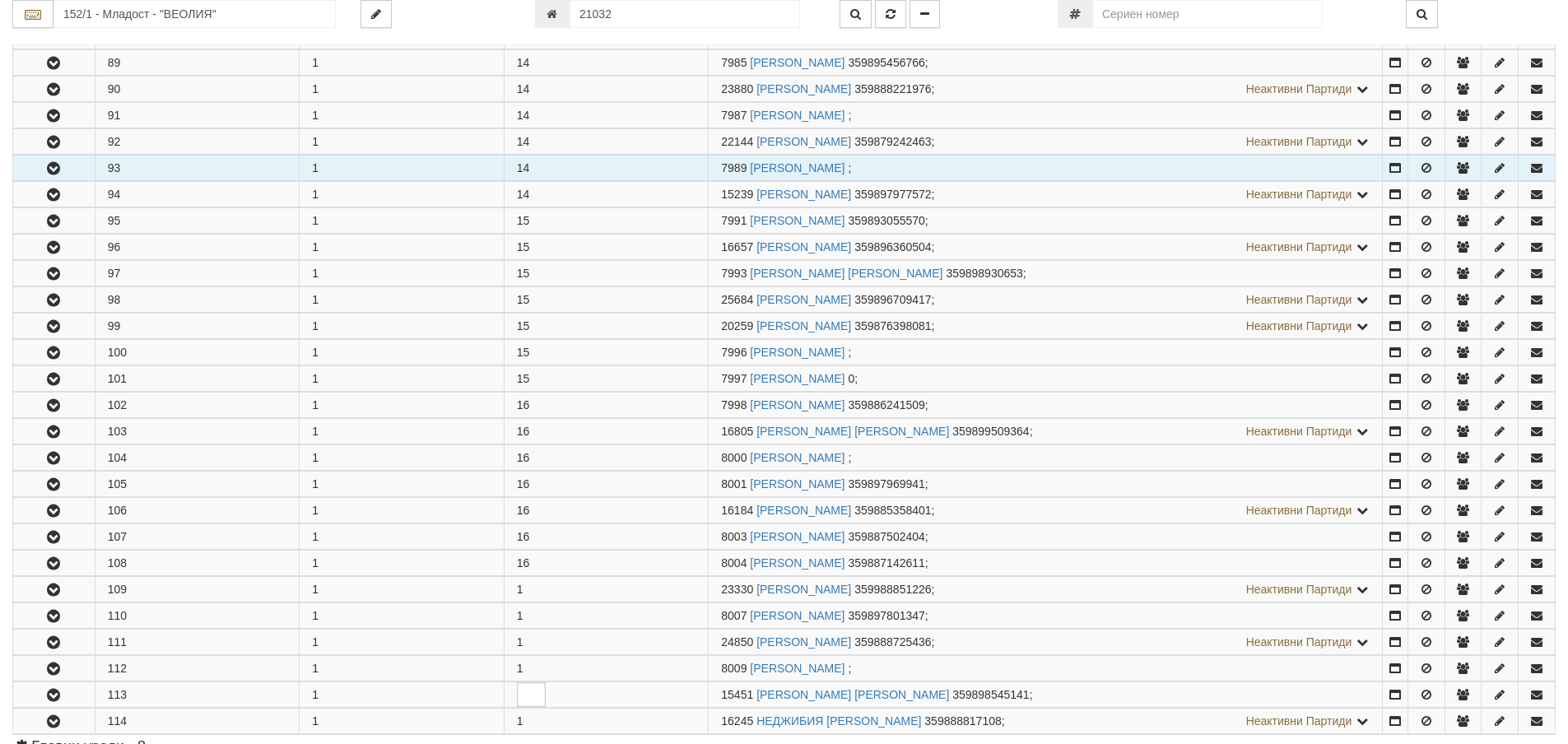
click at [47, 165] on icon "button" at bounding box center [53, 169] width 19 height 12
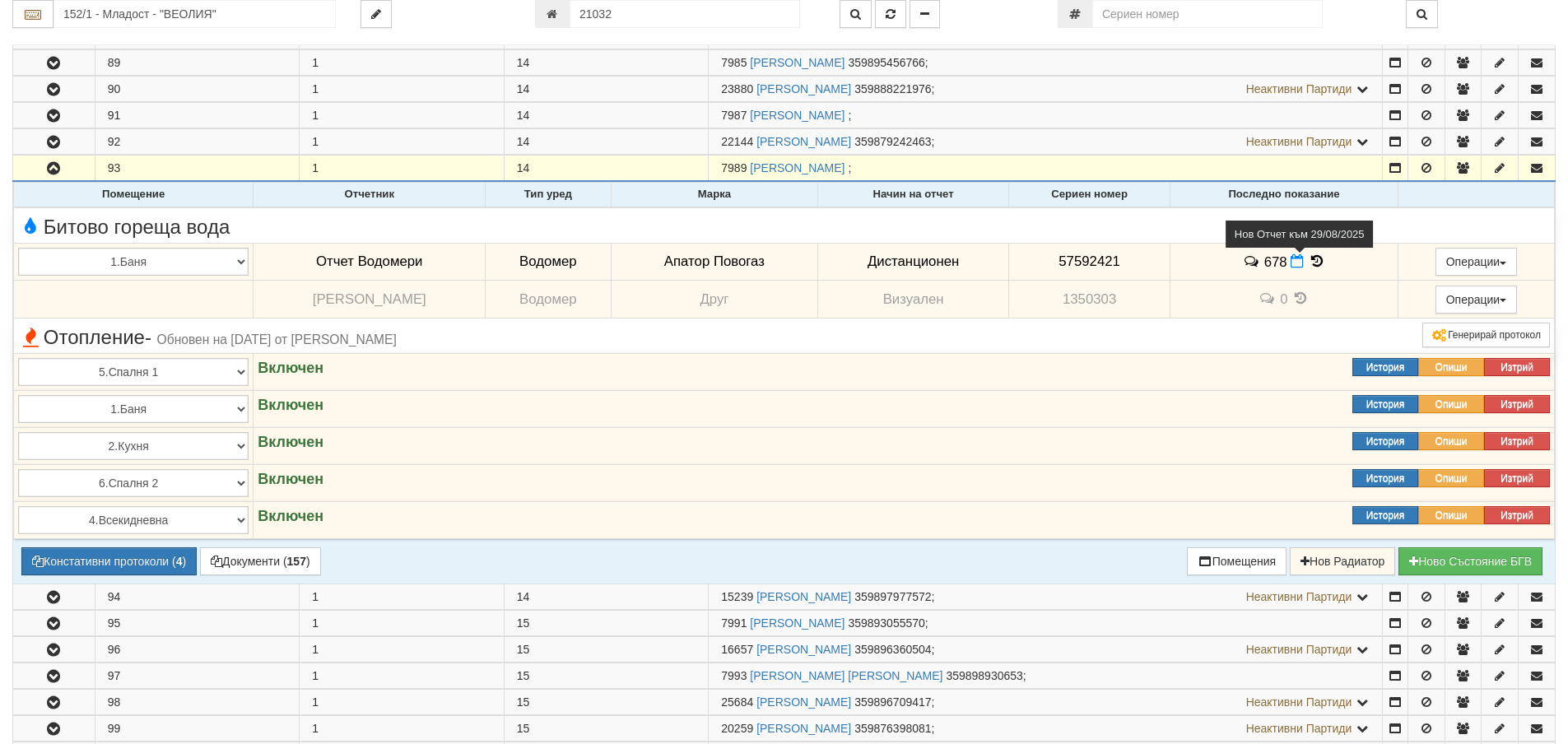
click at [1291, 262] on icon at bounding box center [1297, 261] width 14 height 14
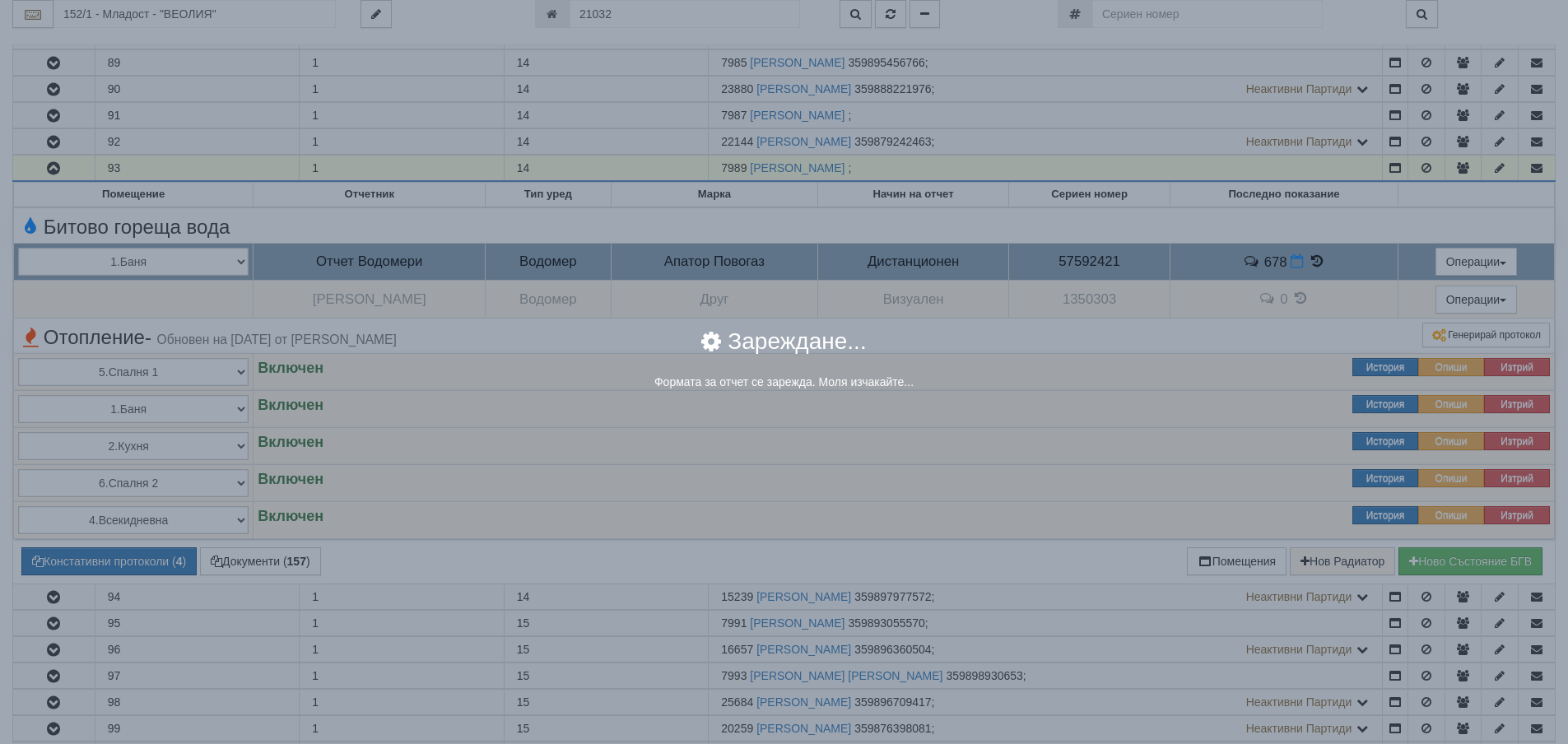
select select "8ac75930-9bfd-e511-80be-8d5a1dced85a"
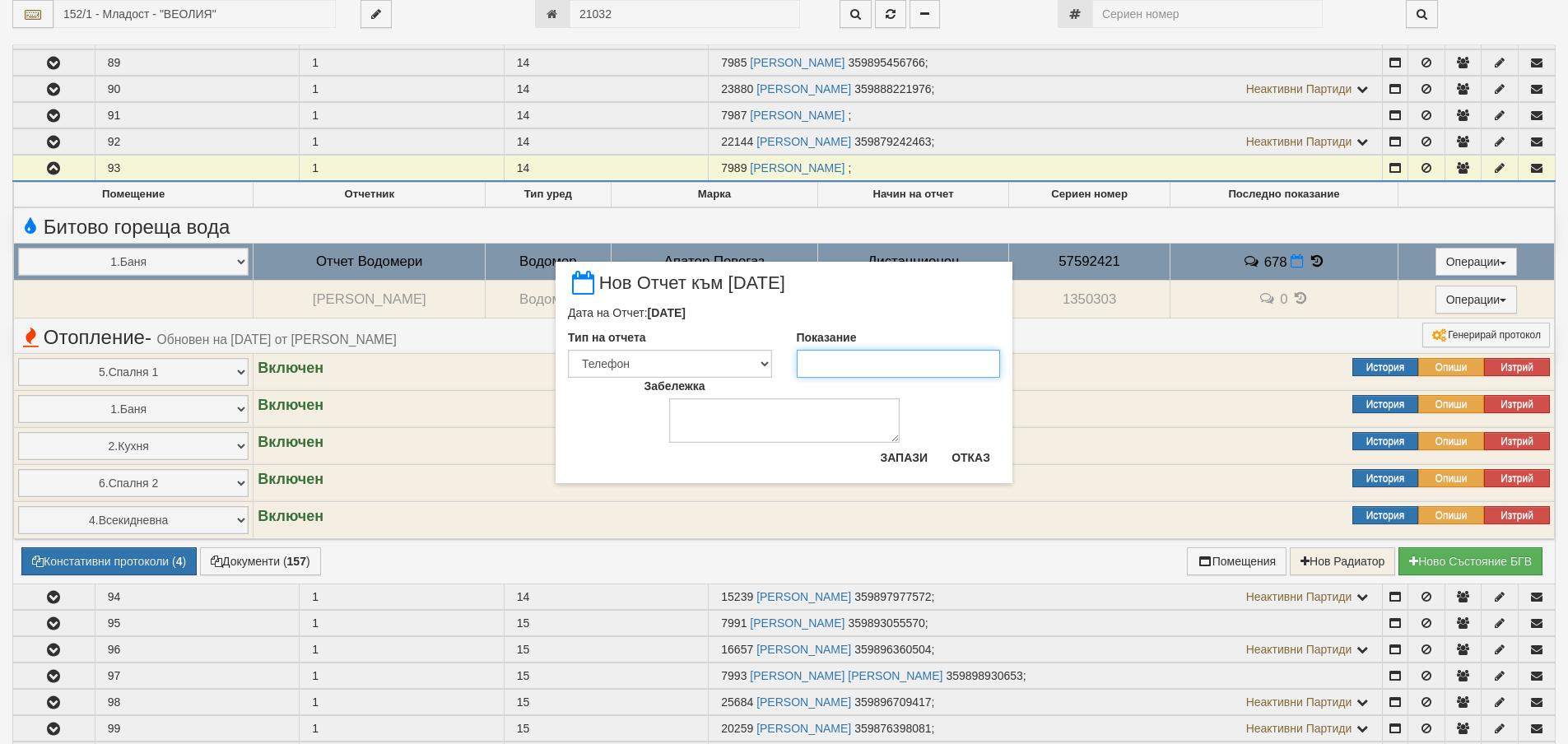
click at [810, 368] on input "Показание" at bounding box center [898, 364] width 204 height 28
type input "681"
click at [900, 460] on button "Запази" at bounding box center [904, 457] width 68 height 26
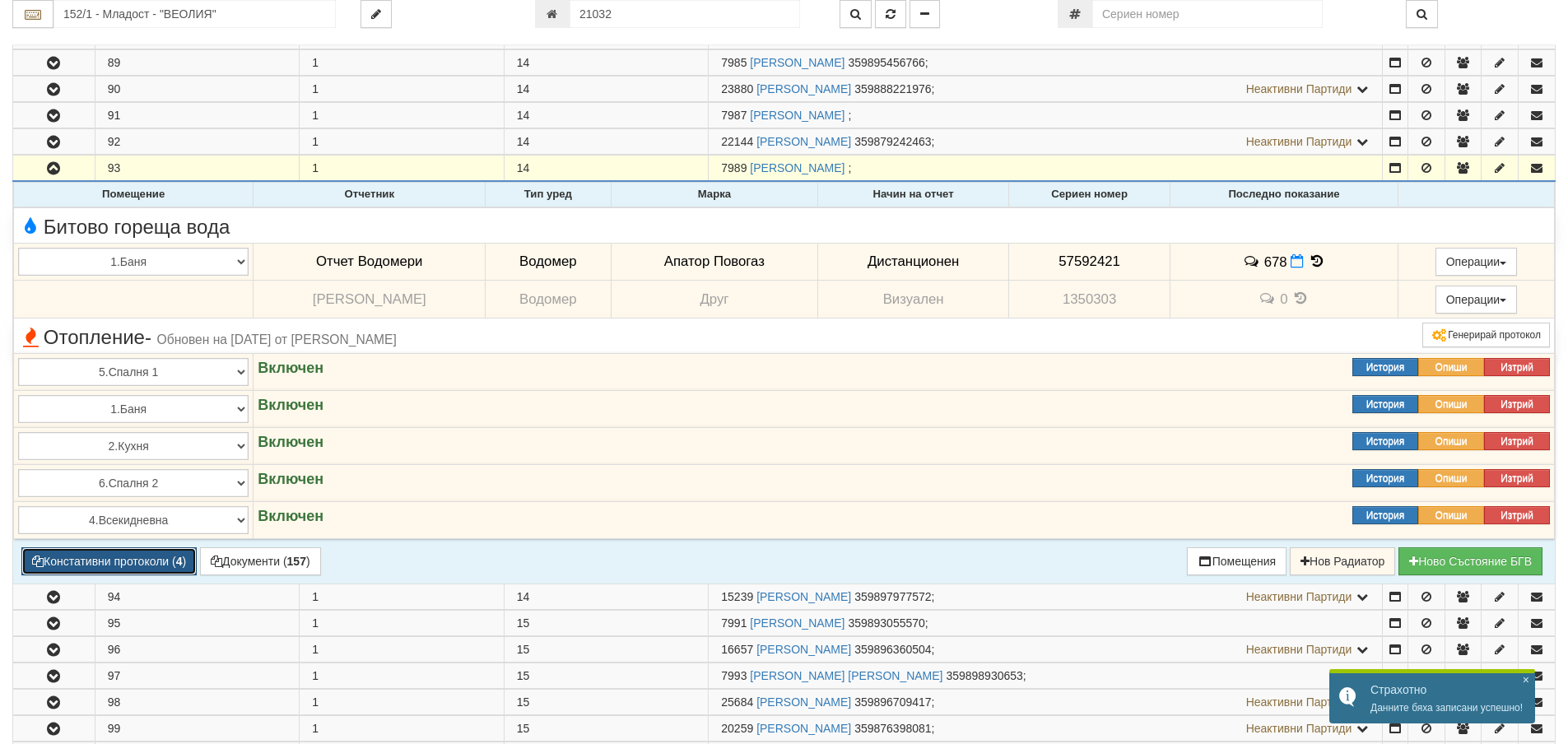
click at [130, 559] on button "Констативни протоколи ( 4 )" at bounding box center [108, 561] width 175 height 28
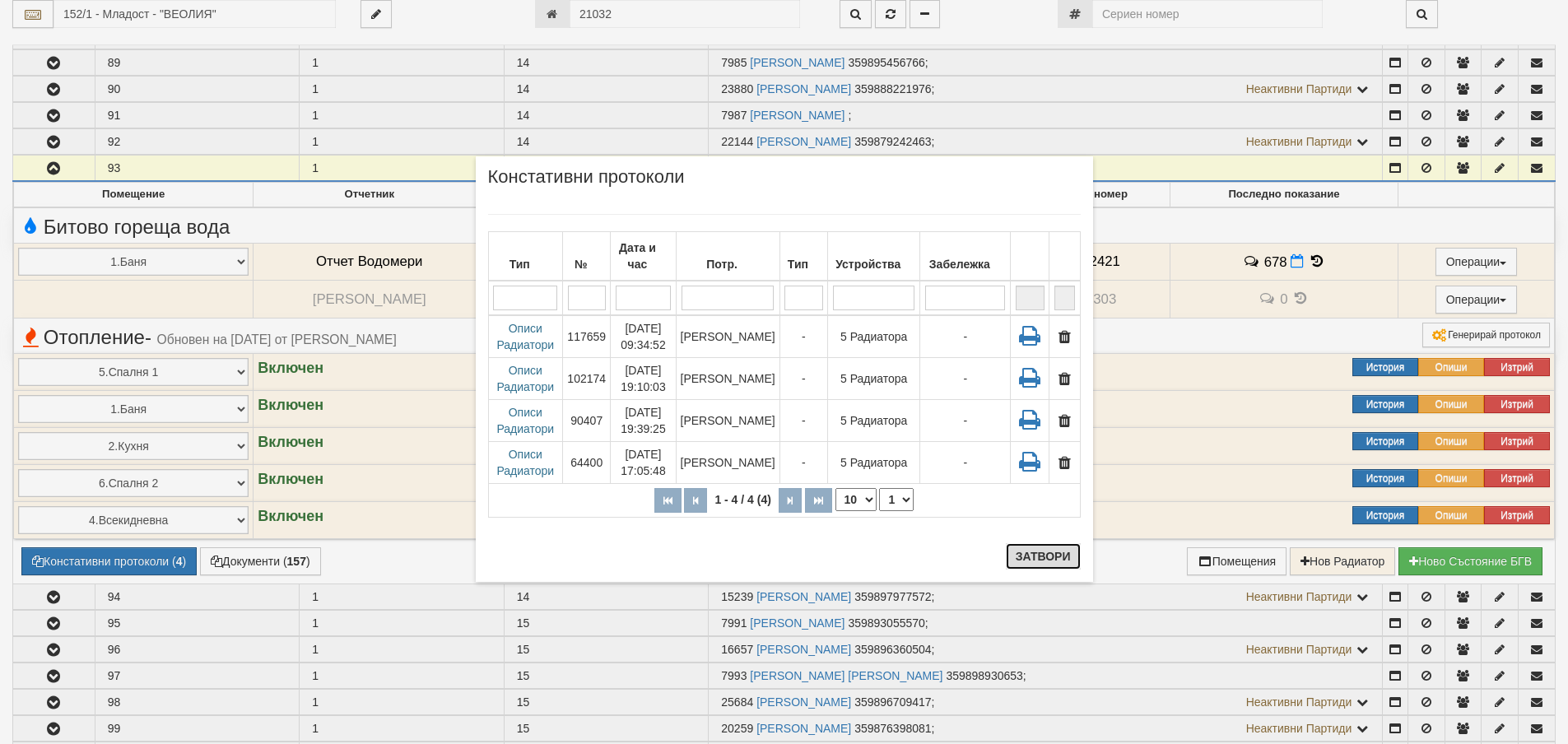
click at [1057, 547] on button "Затвори" at bounding box center [1043, 555] width 75 height 26
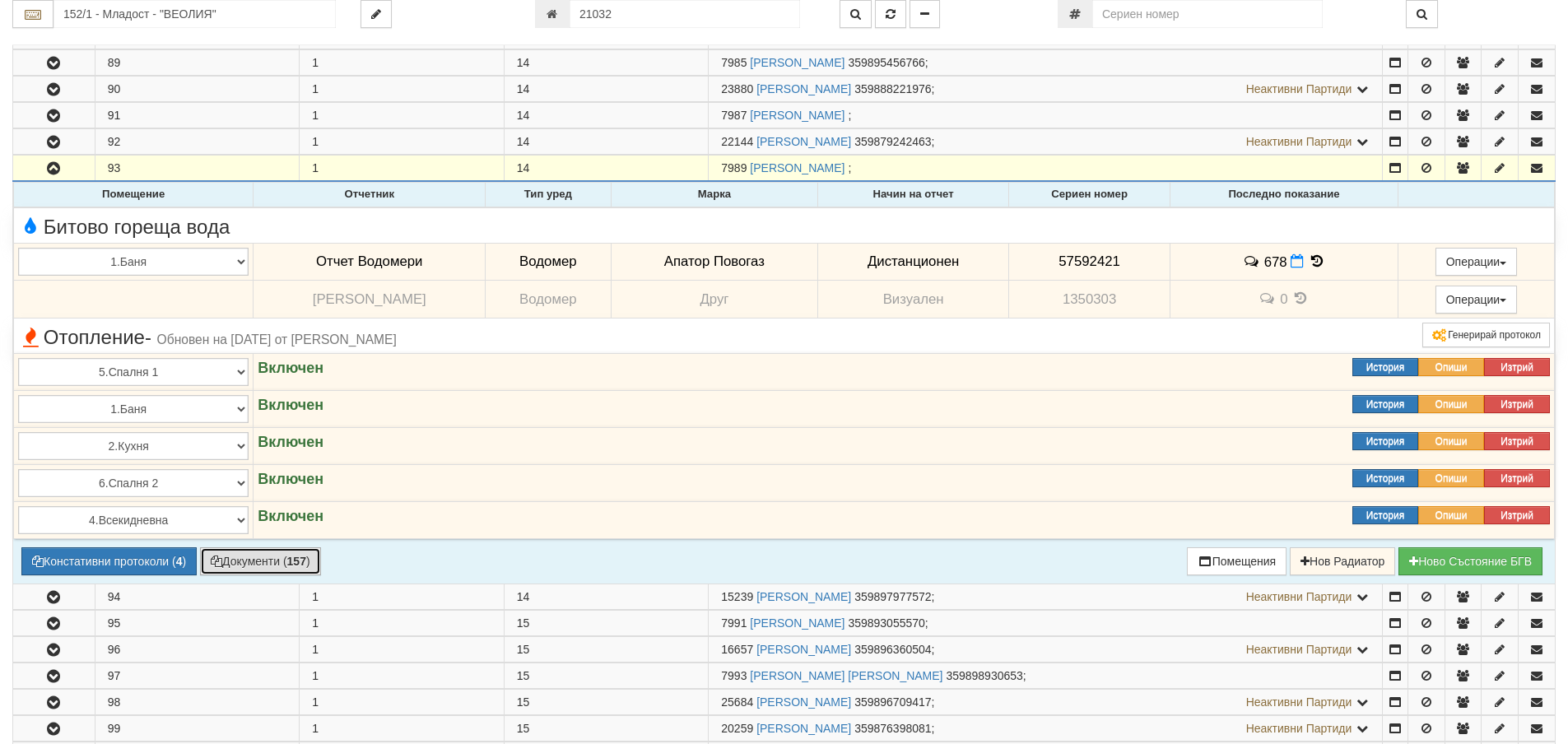
click at [259, 558] on button "Документи ( 157 )" at bounding box center [260, 561] width 121 height 28
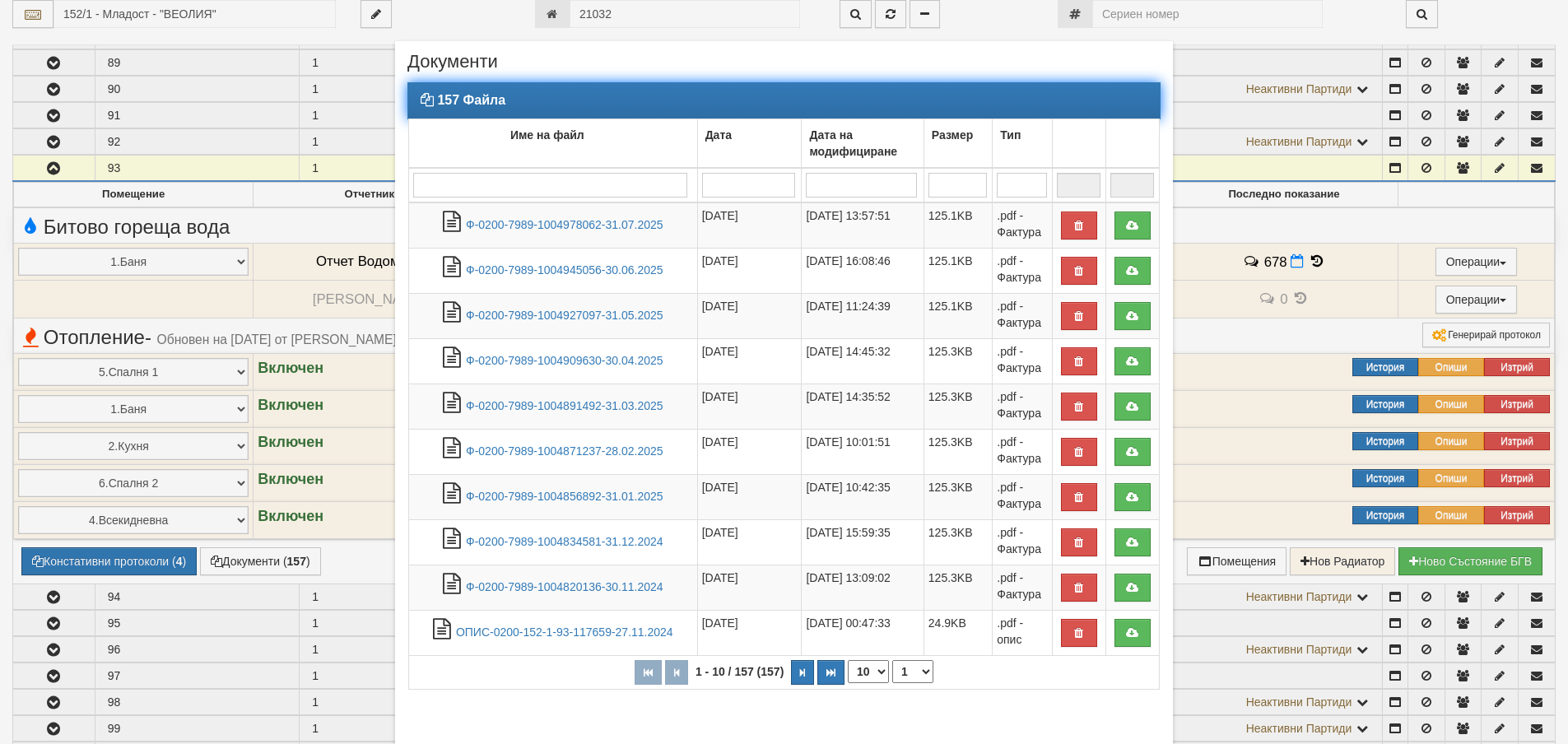
click at [538, 180] on input "search" at bounding box center [551, 184] width 274 height 25
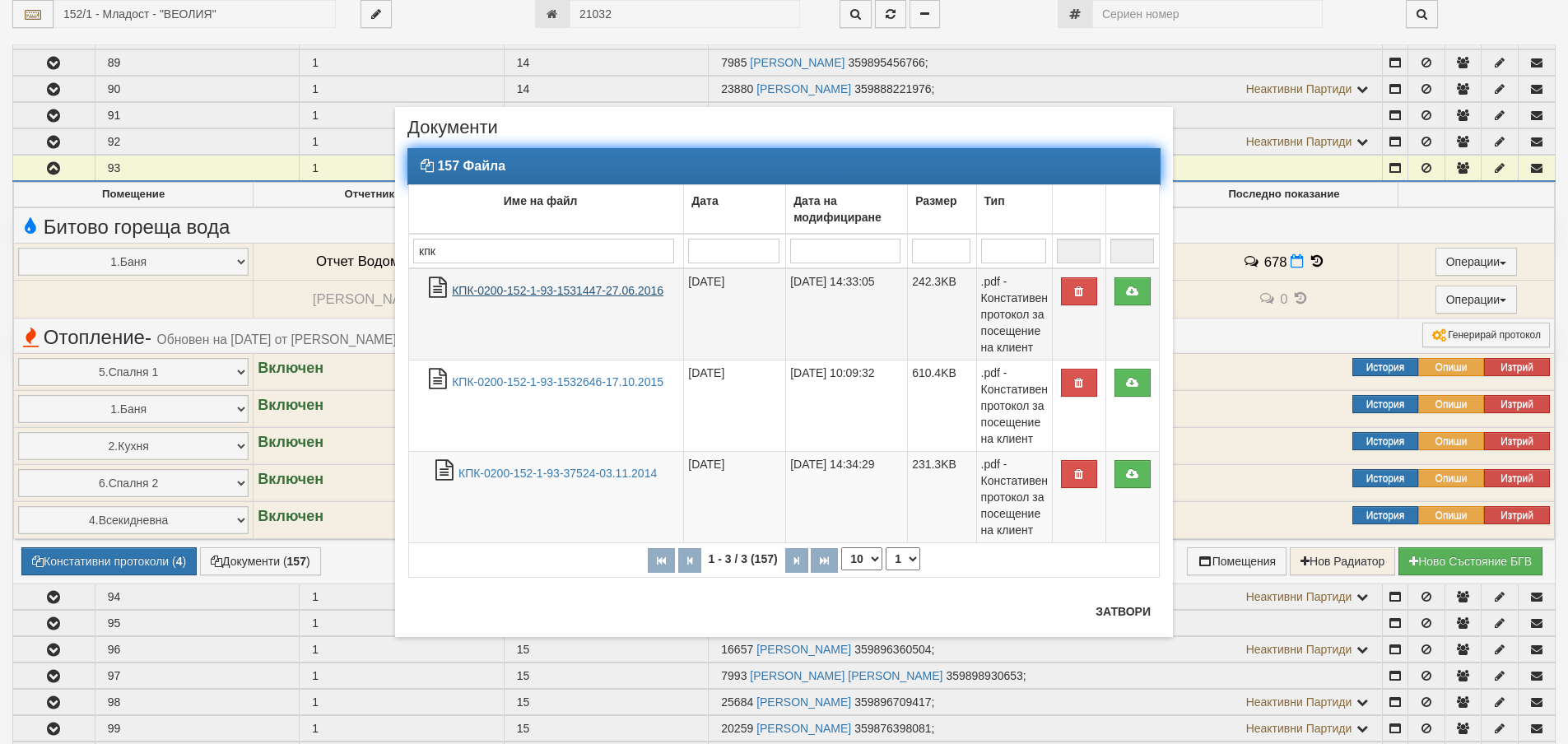
type input "кпк"
click at [574, 295] on link "КПК-0200-152-1-93-1531447-27.06.2016" at bounding box center [557, 291] width 211 height 14
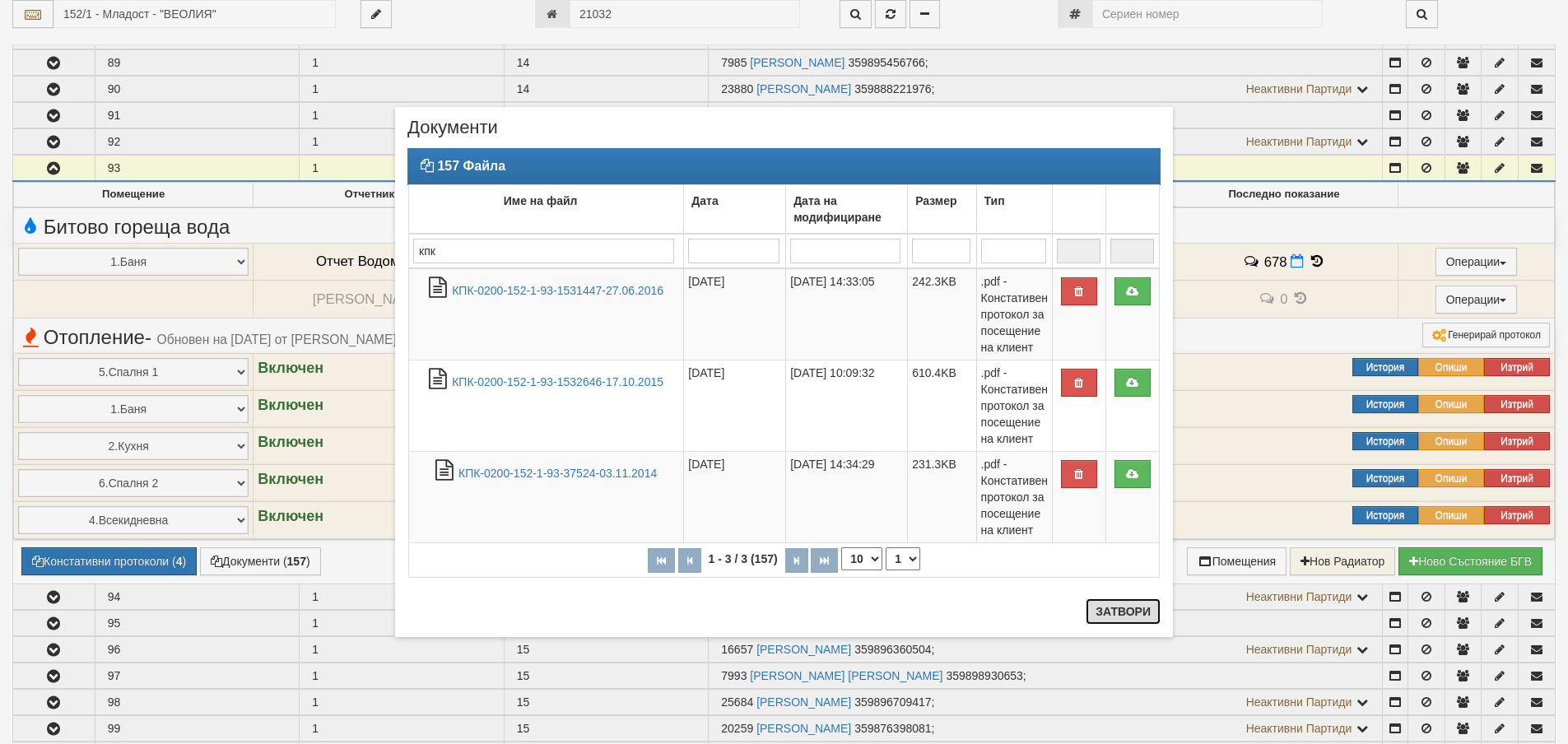
click at [1143, 613] on button "Затвори" at bounding box center [1123, 611] width 75 height 26
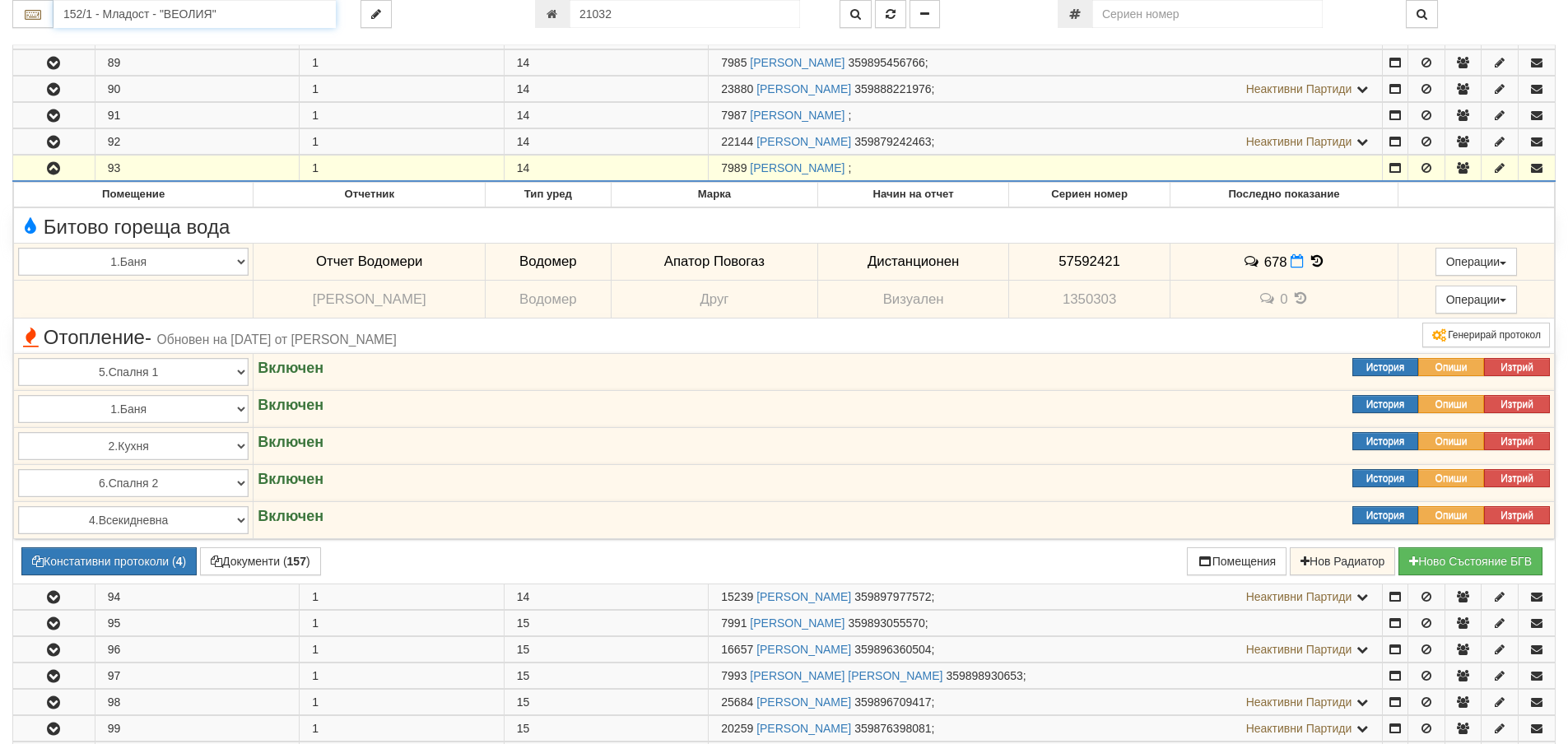
click at [206, 19] on input "152/1 - Младост - "ВЕОЛИЯ"" at bounding box center [195, 14] width 282 height 28
click at [196, 46] on div "007/1,2 - Възраждане - "ВЕОЛИЯ"" at bounding box center [195, 40] width 277 height 19
type input "007/1,2 - Възраждане - "ВЕОЛИЯ""
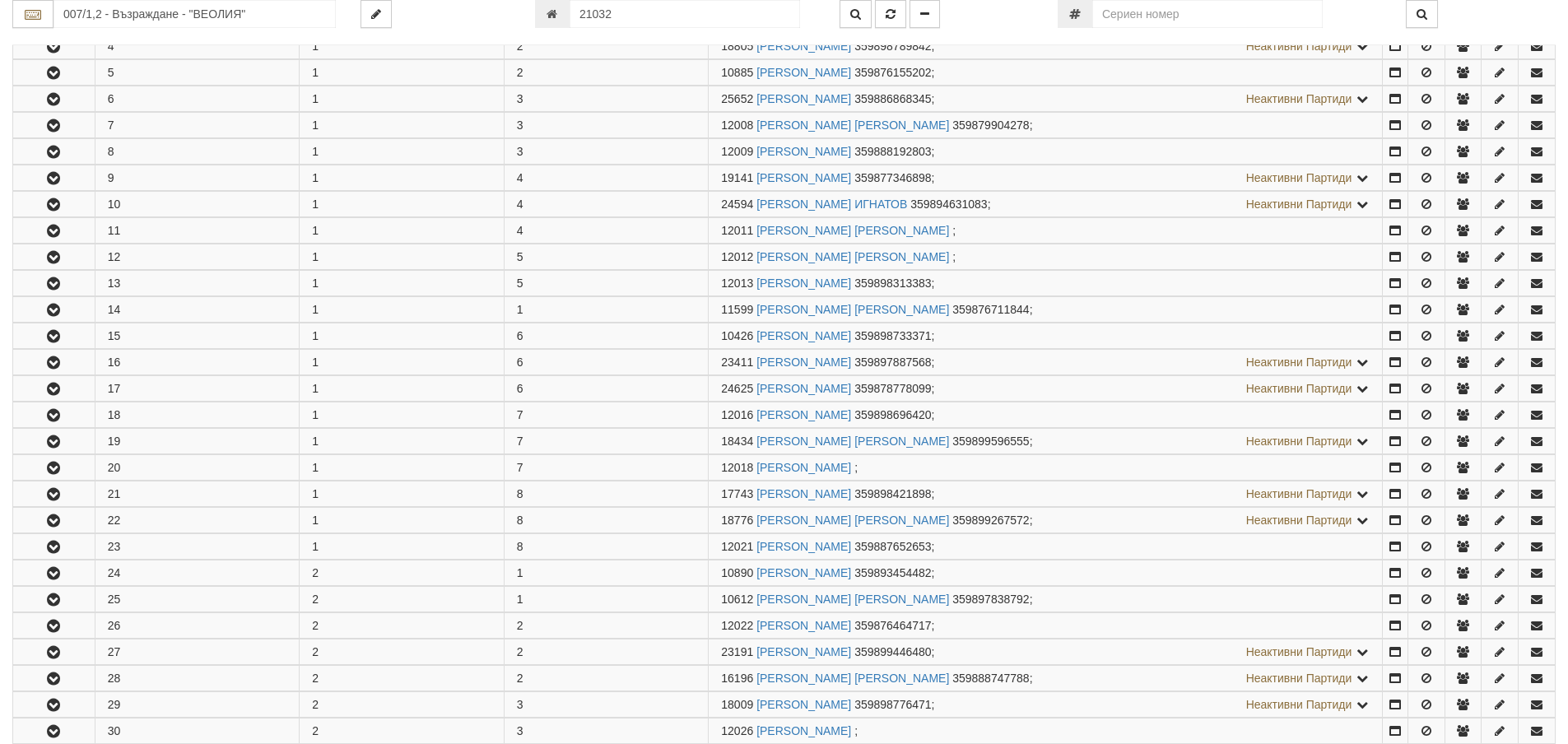
scroll to position [823, 0]
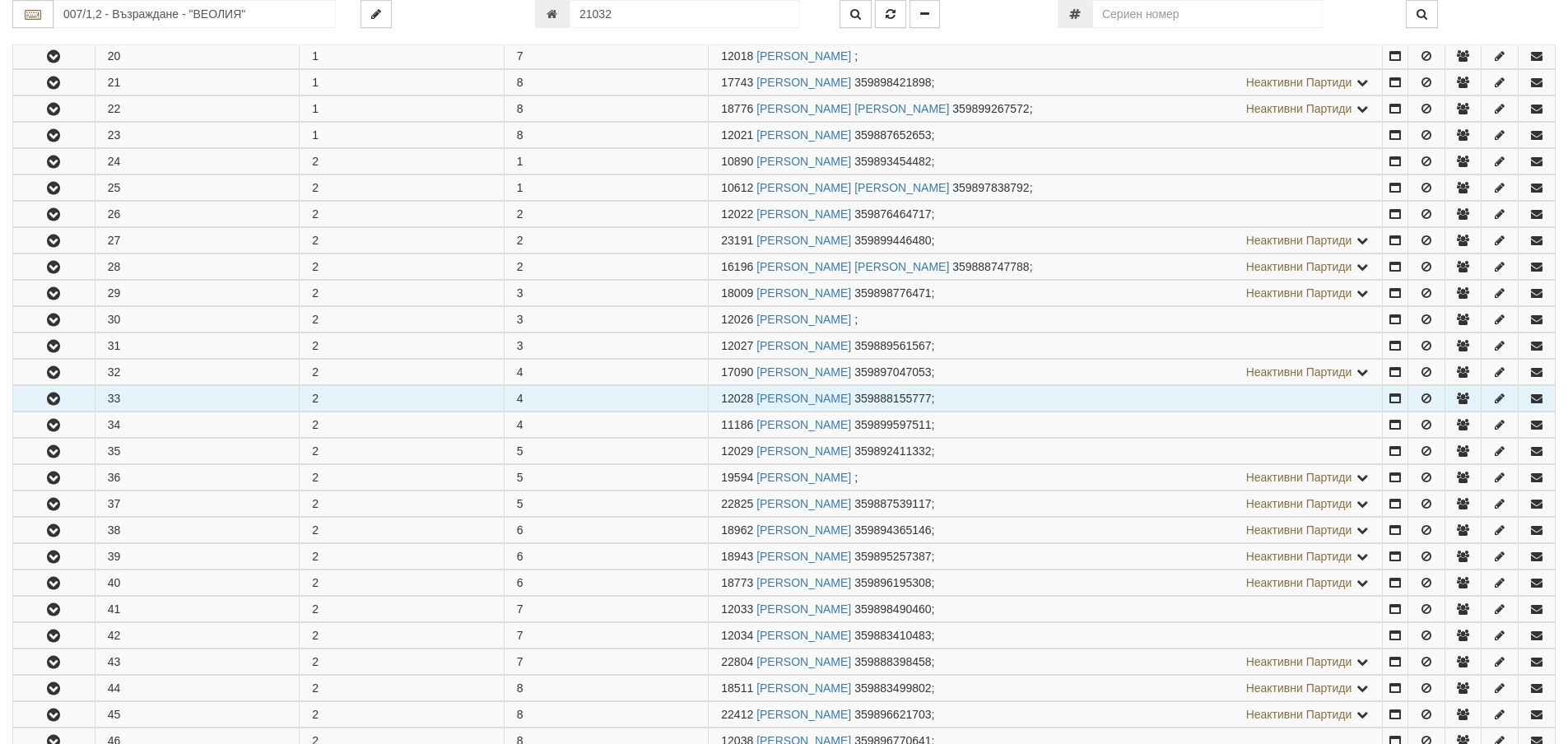
click at [66, 396] on button "button" at bounding box center [54, 397] width 81 height 25
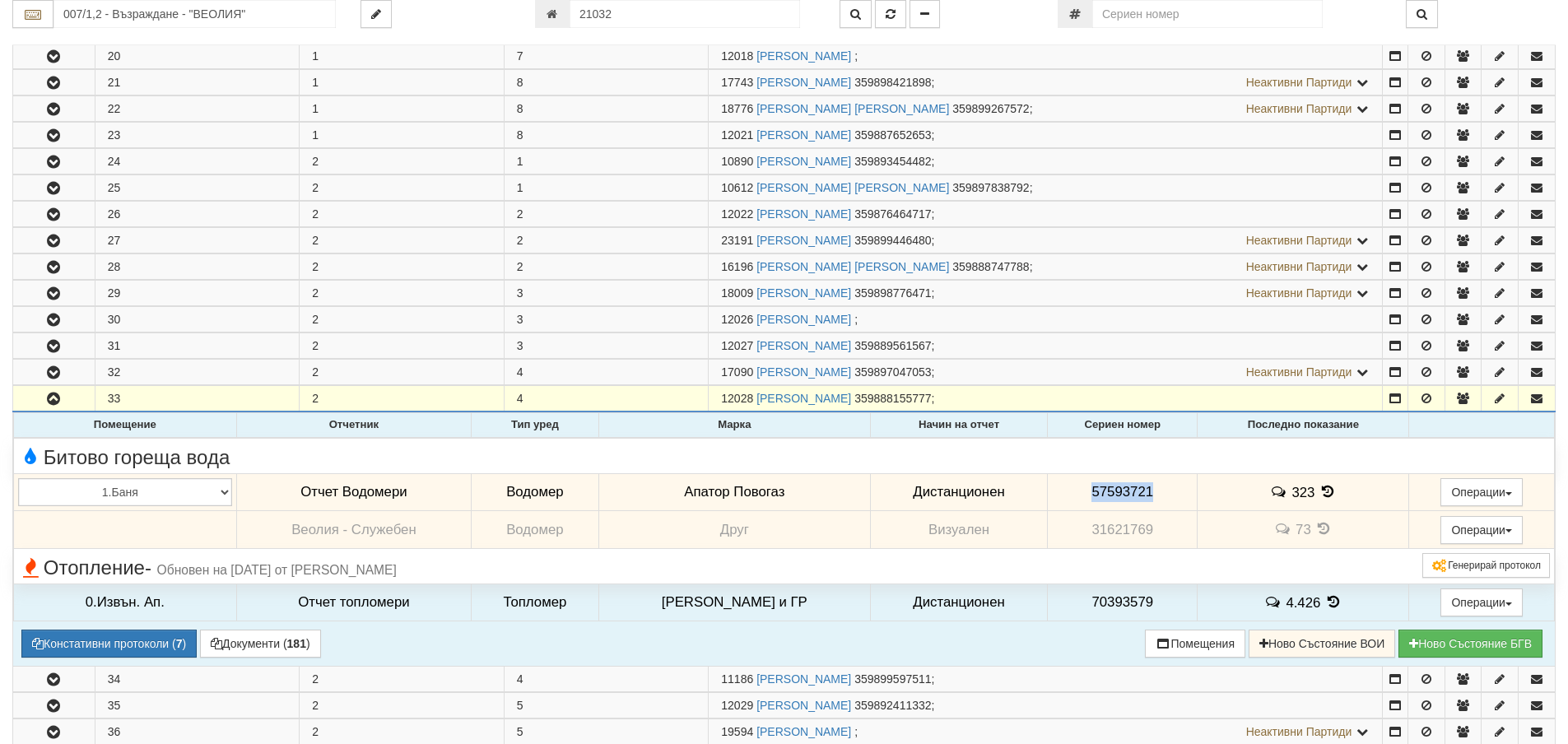
drag, startPoint x: 1173, startPoint y: 478, endPoint x: 1086, endPoint y: 487, distance: 87.5
click at [1057, 490] on td "57593721" at bounding box center [1122, 492] width 150 height 38
copy span "57593721"
click at [1319, 489] on icon at bounding box center [1327, 491] width 18 height 14
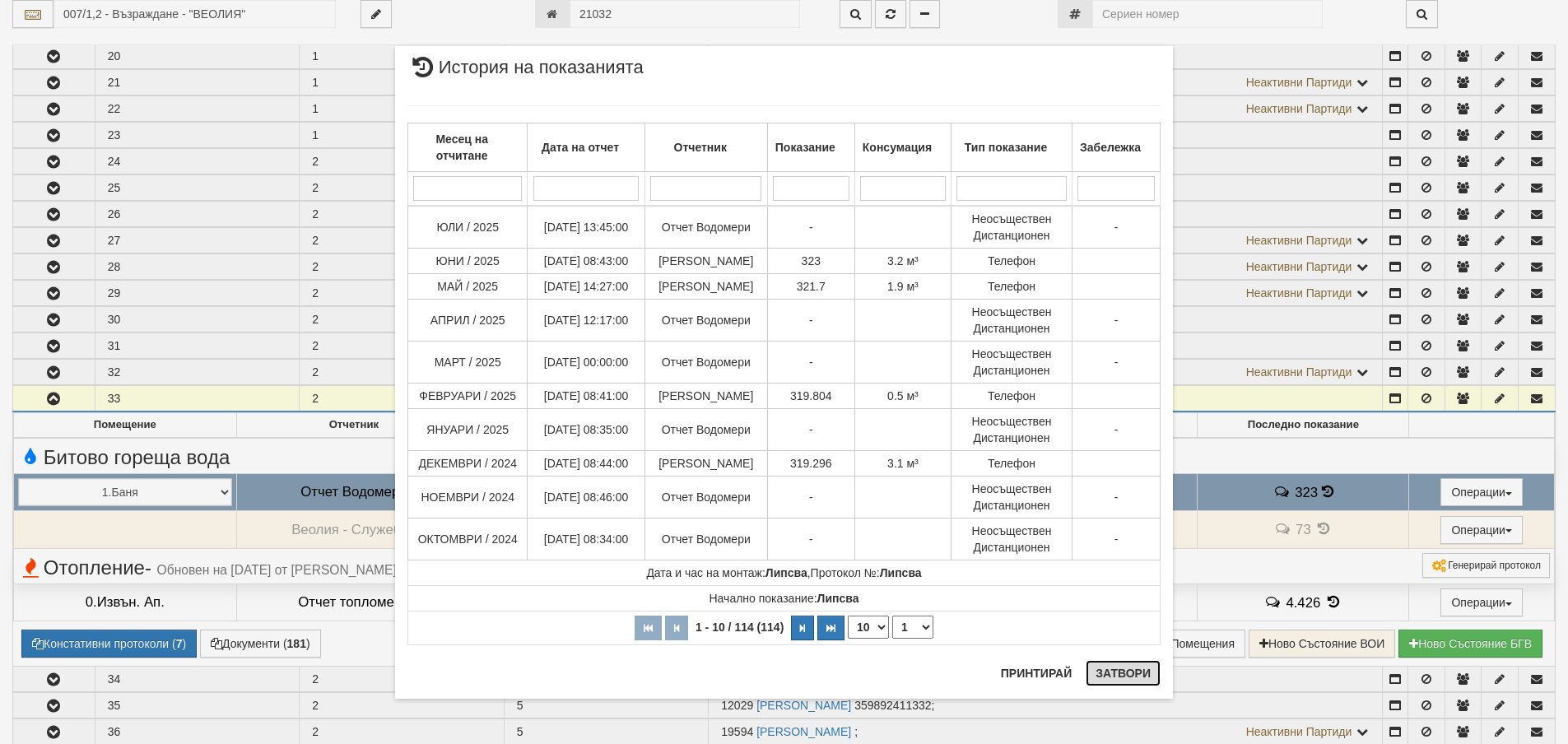
click at [1107, 672] on button "Затвори" at bounding box center [1123, 673] width 75 height 26
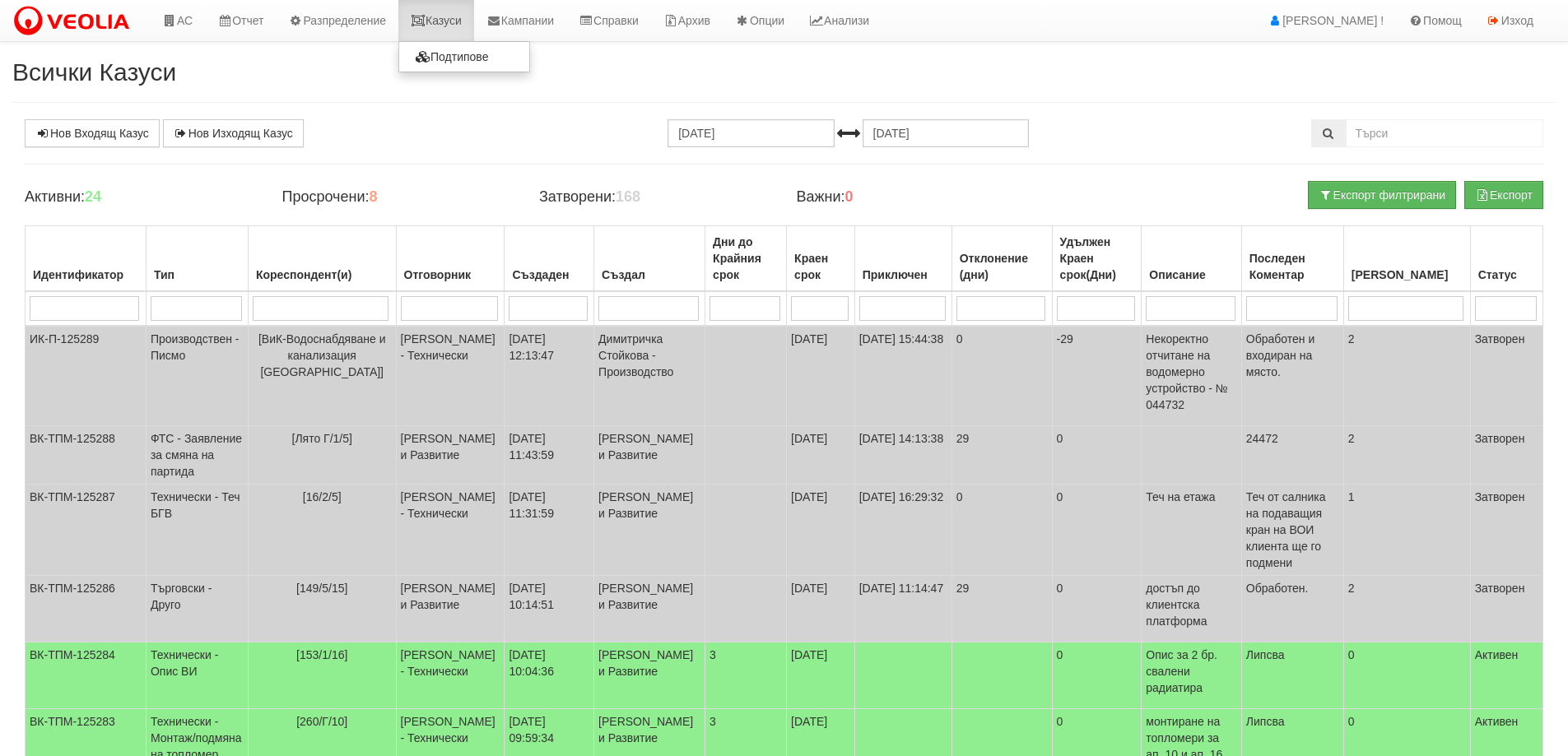
click at [425, 17] on icon at bounding box center [419, 21] width 15 height 12
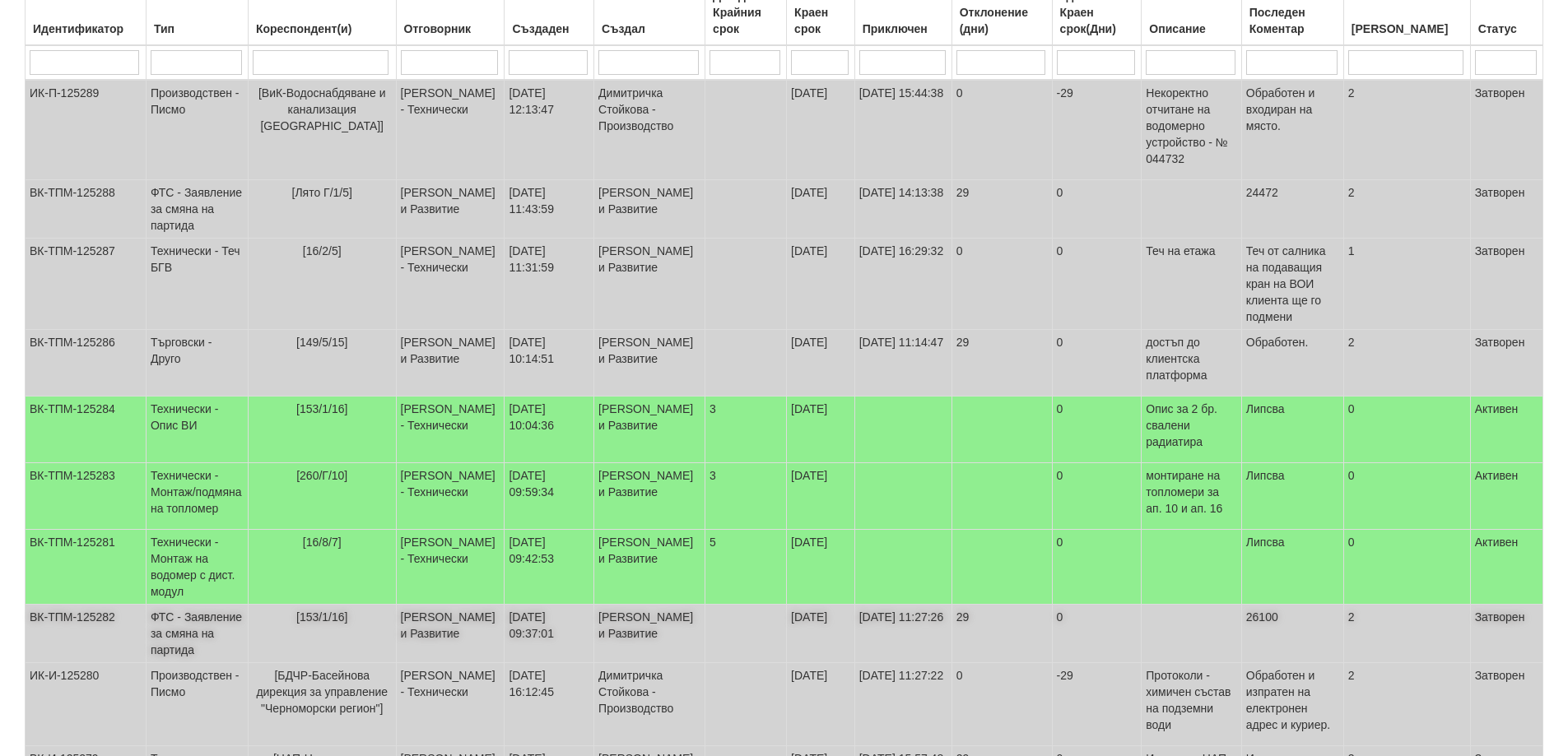
scroll to position [247, 0]
